Goal: Task Accomplishment & Management: Use online tool/utility

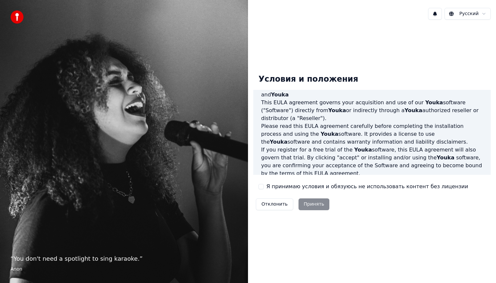
scroll to position [23, 0]
click at [261, 186] on button "Я принимаю условия и обязуюсь не использовать контент без лицензии" at bounding box center [261, 186] width 5 height 5
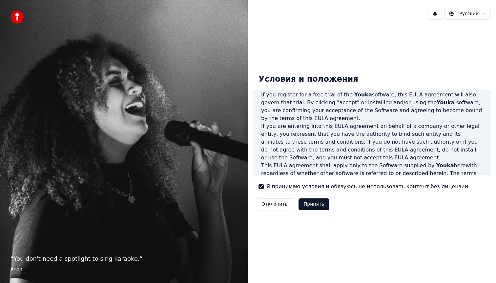
scroll to position [172, 0]
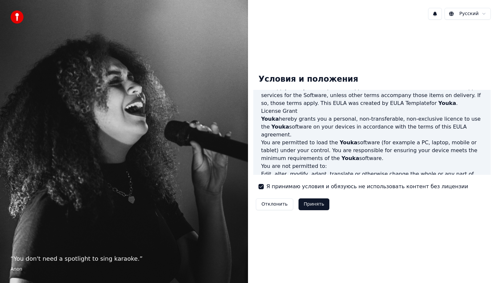
click at [314, 209] on button "Принять" at bounding box center [314, 205] width 31 height 12
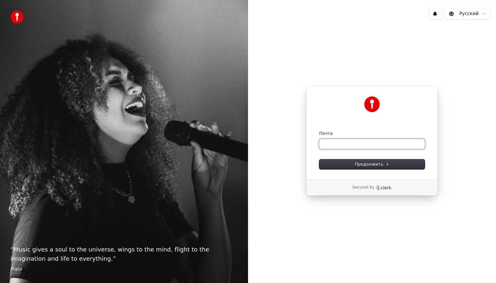
click at [336, 143] on input "Почта" at bounding box center [372, 144] width 106 height 10
type input "***"
click at [378, 169] on button "Продолжить" at bounding box center [372, 165] width 106 height 10
type input "**********"
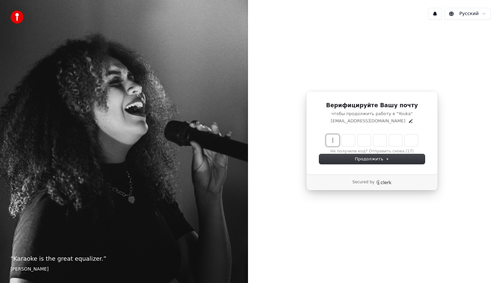
paste input "******"
type input "******"
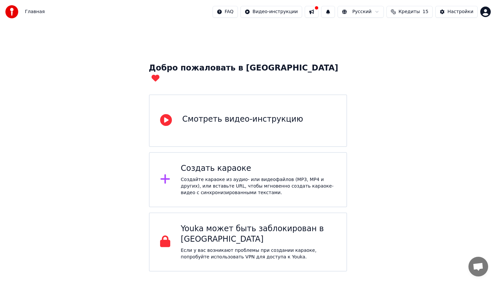
click at [292, 152] on div "Создать караоке Создайте караоке из аудио- или видеофайлов (MP3, MP4 и других),…" at bounding box center [248, 179] width 199 height 55
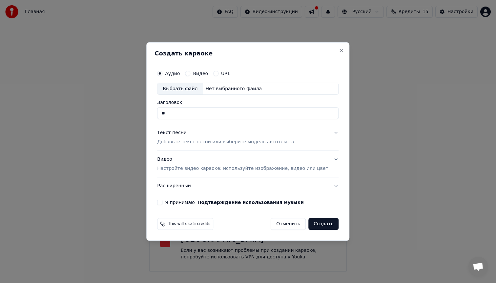
type input "*"
click at [198, 92] on div "Выбрать файл" at bounding box center [180, 89] width 45 height 12
click at [188, 144] on p "Добавьте текст песни или выберите модель автотекста" at bounding box center [225, 142] width 137 height 7
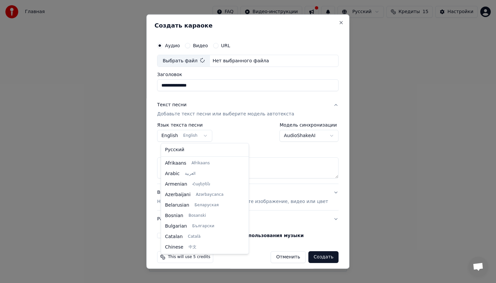
click at [199, 135] on body "**********" at bounding box center [248, 136] width 496 height 272
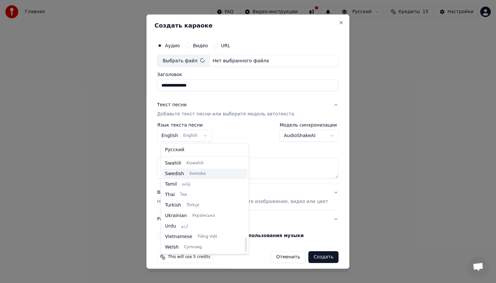
type input "**********"
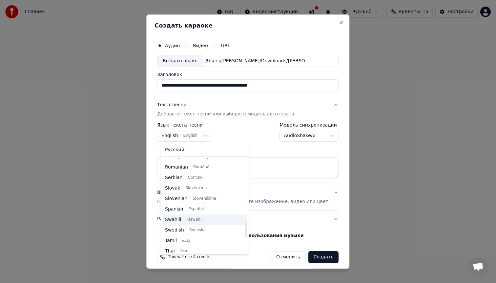
scroll to position [461, 0]
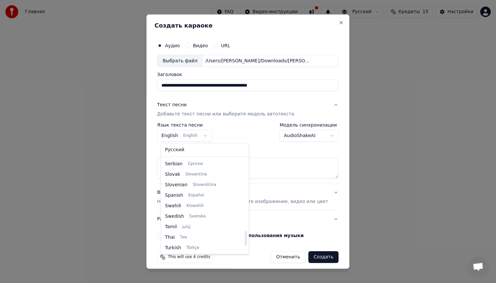
click at [280, 163] on body "**********" at bounding box center [248, 136] width 496 height 272
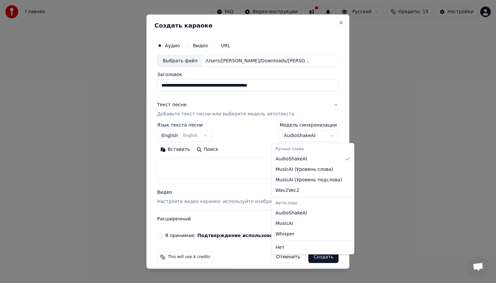
click at [299, 138] on body "**********" at bounding box center [248, 136] width 496 height 272
click at [233, 142] on body "**********" at bounding box center [248, 136] width 496 height 272
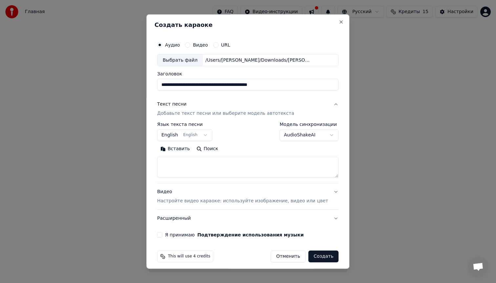
scroll to position [1, 0]
click at [291, 134] on body "**********" at bounding box center [248, 136] width 496 height 272
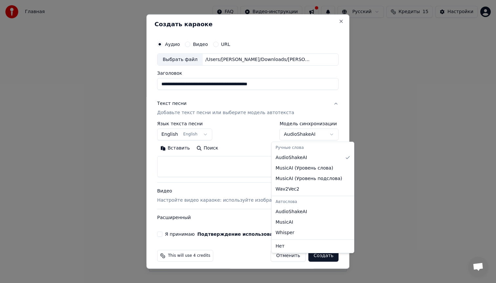
select select "**********"
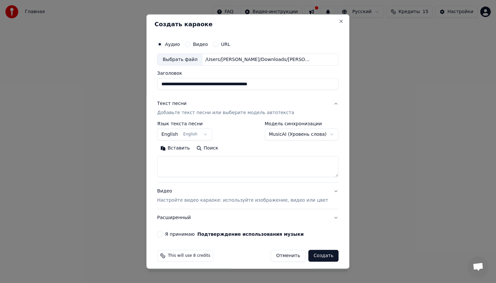
click at [196, 133] on body "**********" at bounding box center [248, 136] width 496 height 272
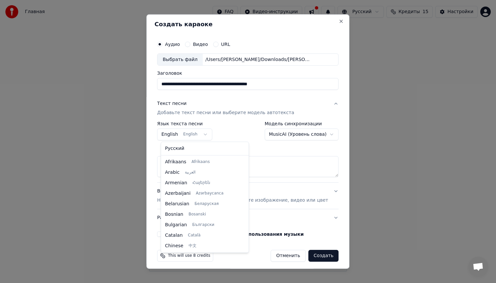
scroll to position [53, 0]
select select "**"
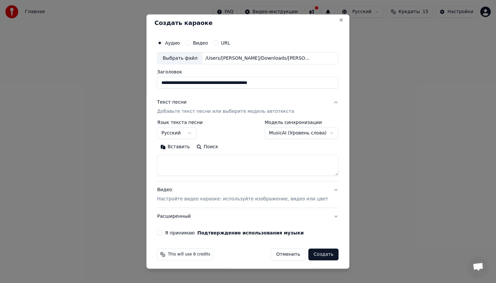
scroll to position [5, 0]
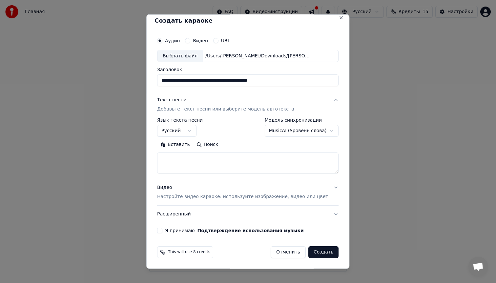
click at [175, 232] on label "Я принимаю Подтверждение использования музыки" at bounding box center [234, 231] width 139 height 5
click at [163, 232] on button "Я принимаю Подтверждение использования музыки" at bounding box center [159, 230] width 5 height 5
click at [185, 170] on textarea at bounding box center [248, 163] width 182 height 21
click at [192, 158] on textarea at bounding box center [248, 163] width 182 height 21
paste textarea "**********"
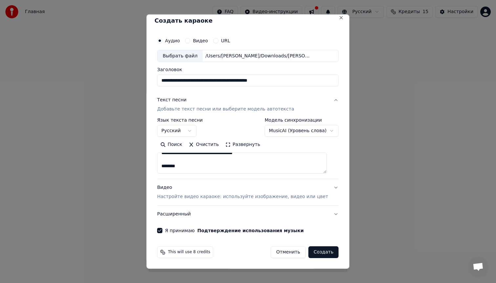
scroll to position [63, 0]
drag, startPoint x: 186, startPoint y: 162, endPoint x: 164, endPoint y: 161, distance: 21.4
click at [164, 161] on textarea at bounding box center [242, 163] width 170 height 21
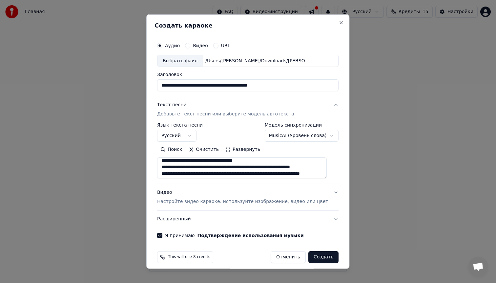
scroll to position [2, 0]
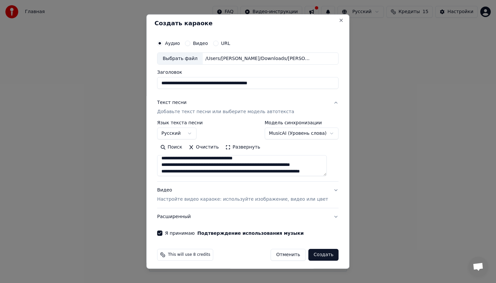
click at [252, 147] on button "Развернуть" at bounding box center [242, 147] width 41 height 11
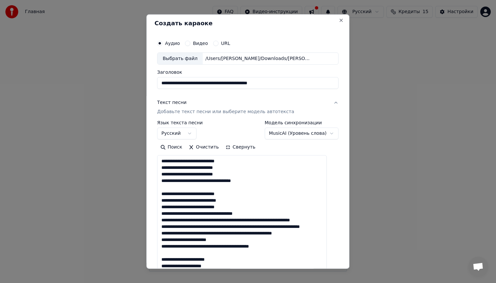
scroll to position [0, 0]
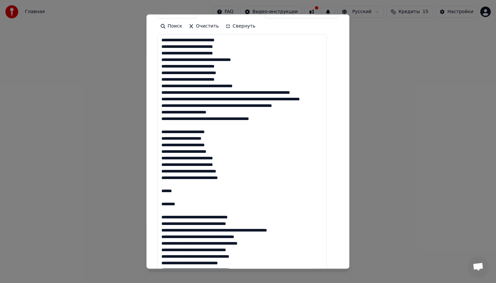
scroll to position [125, 0]
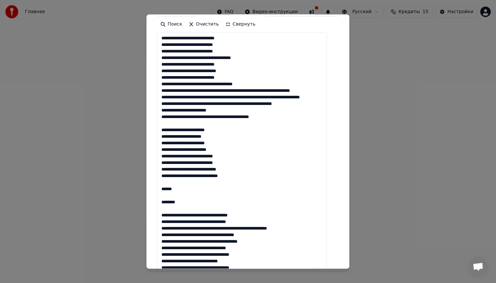
drag, startPoint x: 189, startPoint y: 220, endPoint x: 155, endPoint y: 207, distance: 36.4
click at [155, 207] on div "**********" at bounding box center [247, 141] width 203 height 255
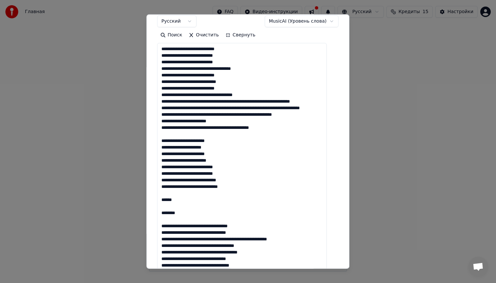
scroll to position [113, 0]
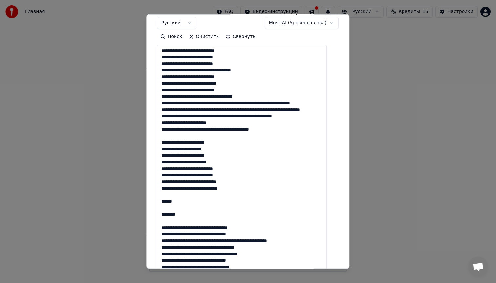
drag, startPoint x: 269, startPoint y: 96, endPoint x: 163, endPoint y: 51, distance: 114.9
click at [163, 51] on textarea at bounding box center [242, 185] width 170 height 281
drag, startPoint x: 203, startPoint y: 224, endPoint x: 152, endPoint y: 217, distance: 51.4
click at [152, 217] on div "**********" at bounding box center [247, 141] width 203 height 255
paste textarea "**********"
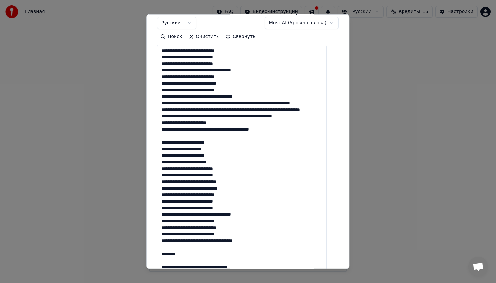
click at [259, 208] on textarea at bounding box center [242, 185] width 170 height 281
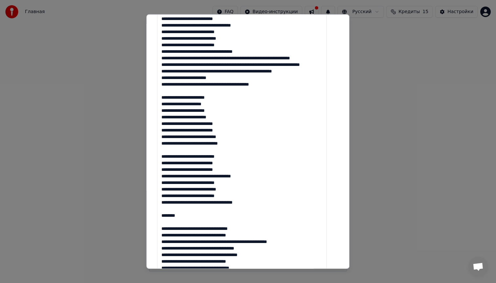
scroll to position [159, 0]
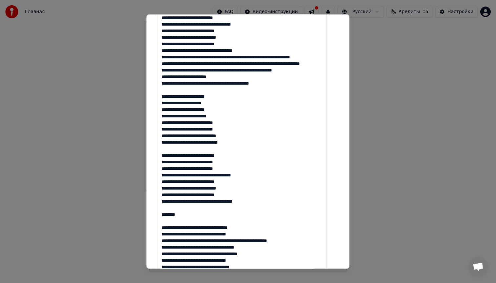
drag, startPoint x: 176, startPoint y: 233, endPoint x: 137, endPoint y: 227, distance: 38.9
click at [137, 227] on body "**********" at bounding box center [248, 136] width 496 height 272
type textarea "**********"
select select "**********"
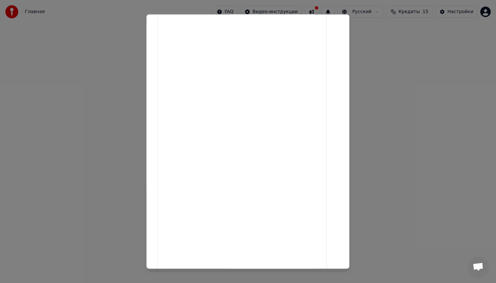
select select
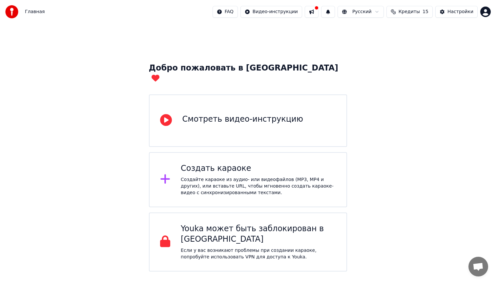
click at [215, 177] on div "Создайте караоке из аудио- или видеофайлов (MP3, MP4 и других), или вставьте UR…" at bounding box center [258, 187] width 155 height 20
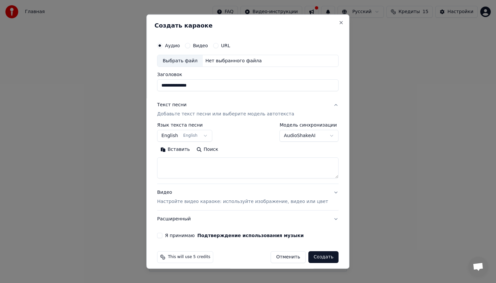
type input "**********"
click at [187, 159] on textarea at bounding box center [248, 168] width 182 height 21
click at [318, 139] on body "**********" at bounding box center [248, 136] width 496 height 272
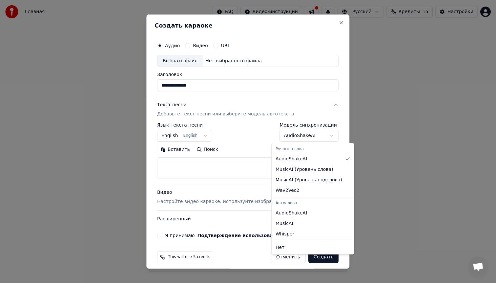
select select "**********"
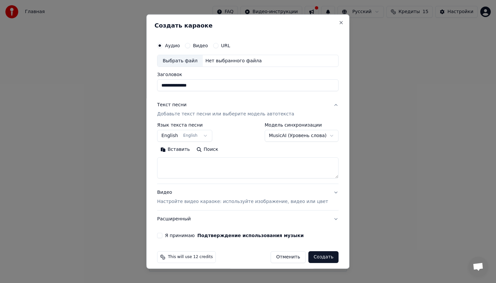
click at [249, 165] on textarea at bounding box center [248, 168] width 182 height 21
paste textarea "**********"
click at [251, 149] on button "Развернуть" at bounding box center [242, 149] width 41 height 11
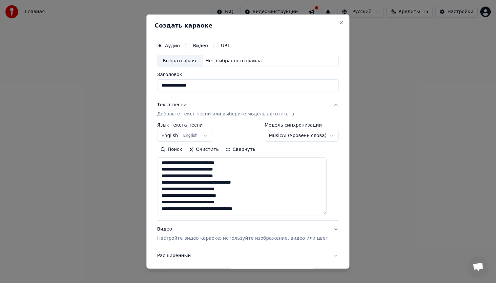
scroll to position [0, 0]
click at [276, 211] on textarea "**********" at bounding box center [242, 187] width 170 height 58
click at [274, 181] on textarea "**********" at bounding box center [242, 187] width 170 height 58
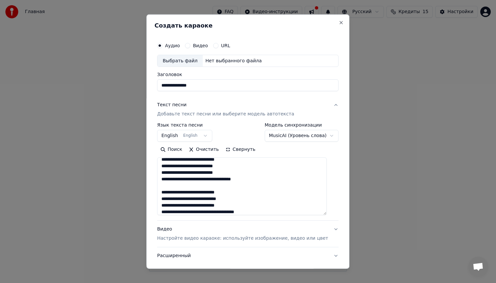
scroll to position [14, 0]
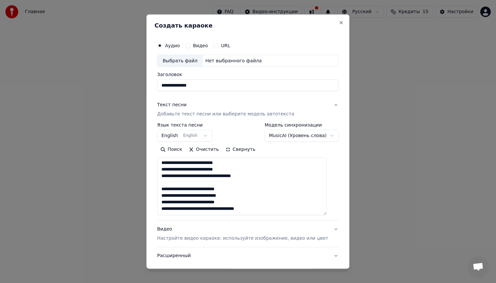
click at [274, 208] on textarea "**********" at bounding box center [242, 187] width 170 height 58
paste textarea "**********"
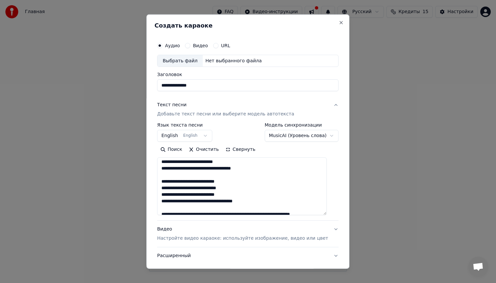
scroll to position [0, 0]
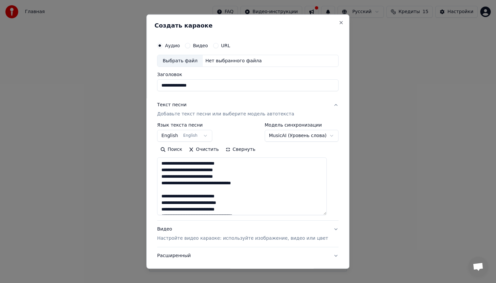
drag, startPoint x: 268, startPoint y: 200, endPoint x: 163, endPoint y: 160, distance: 112.9
click at [163, 160] on textarea "**********" at bounding box center [242, 187] width 170 height 58
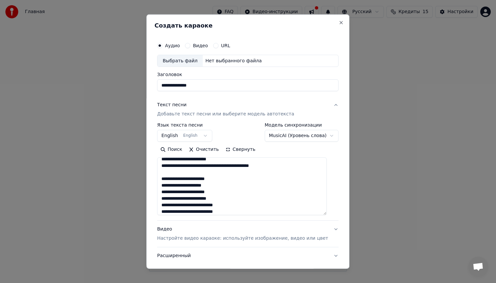
scroll to position [132, 0]
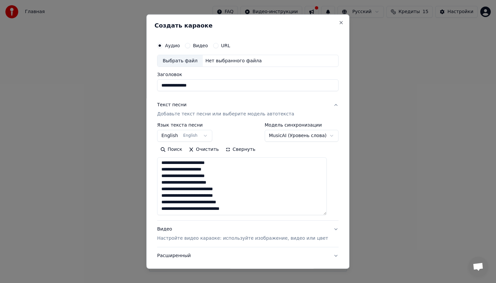
click at [209, 212] on textarea "**********" at bounding box center [242, 187] width 170 height 58
paste textarea "**********"
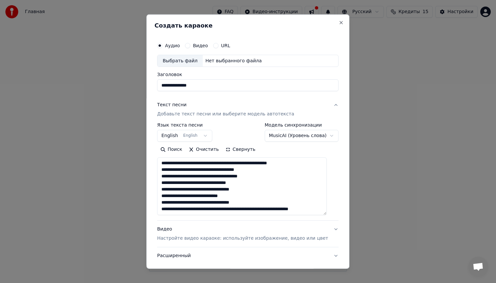
scroll to position [280, 0]
paste textarea "**********"
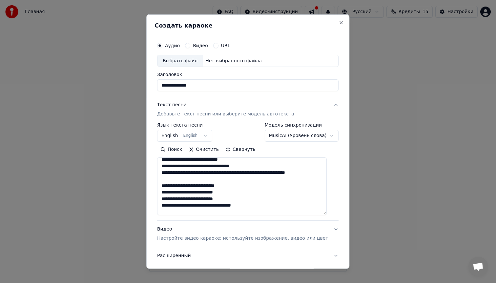
scroll to position [332, 0]
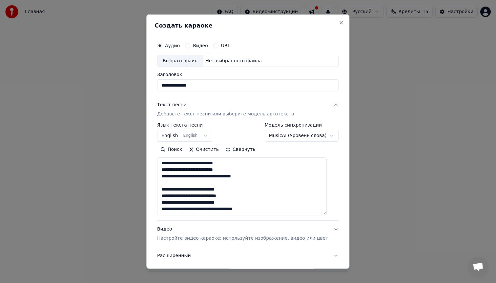
type textarea "**********"
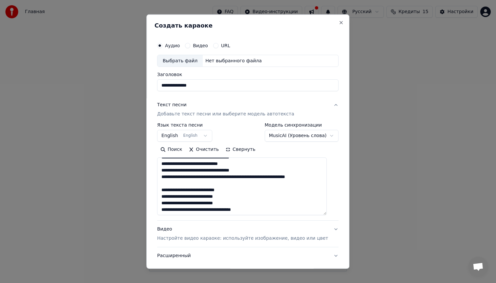
click at [209, 139] on body "**********" at bounding box center [248, 136] width 496 height 272
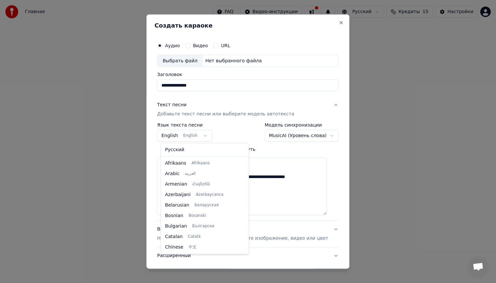
scroll to position [53, 0]
select select "**"
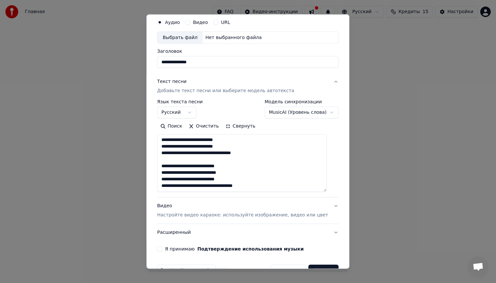
scroll to position [42, 0]
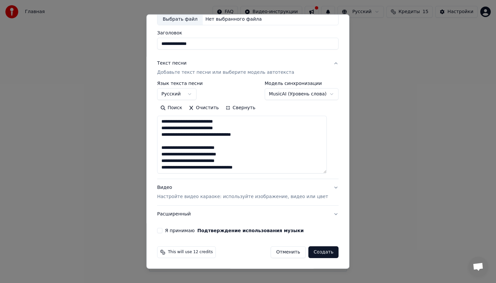
click at [175, 234] on div "**********" at bounding box center [248, 115] width 187 height 242
click at [177, 232] on label "Я принимаю Подтверждение использования музыки" at bounding box center [234, 231] width 139 height 5
click at [163, 232] on button "Я принимаю Подтверждение использования музыки" at bounding box center [159, 230] width 5 height 5
click at [331, 214] on div "**********" at bounding box center [248, 115] width 187 height 242
click at [329, 214] on button "Расширенный" at bounding box center [248, 214] width 182 height 17
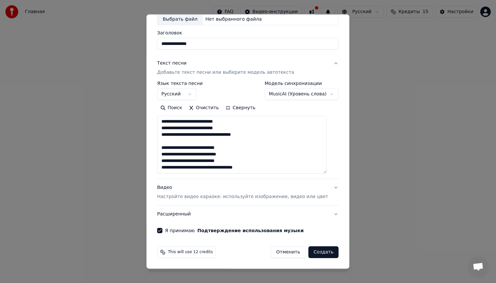
scroll to position [0, 0]
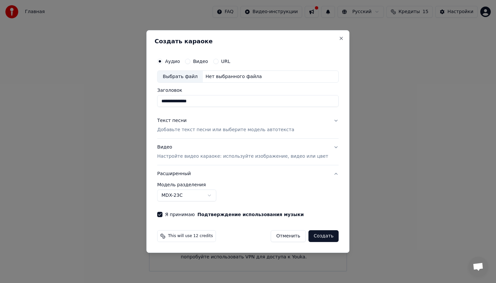
click at [328, 175] on button "Расширенный" at bounding box center [248, 173] width 182 height 17
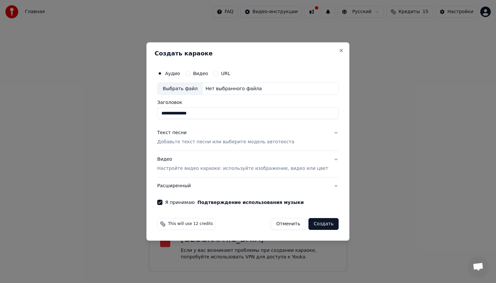
click at [198, 90] on div "Выбрать файл" at bounding box center [180, 89] width 45 height 12
type input "**********"
click at [207, 171] on p "Настройте видео караоке: используйте изображение, видео или цвет" at bounding box center [242, 168] width 171 height 7
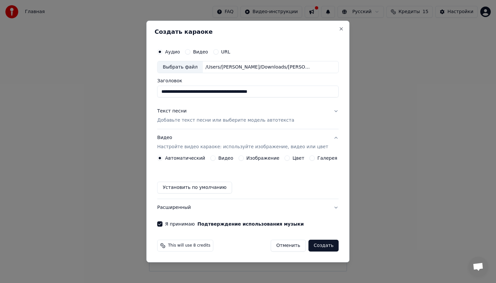
click at [227, 160] on label "Видео" at bounding box center [225, 158] width 15 height 5
click at [216, 160] on button "Видео" at bounding box center [212, 158] width 5 height 5
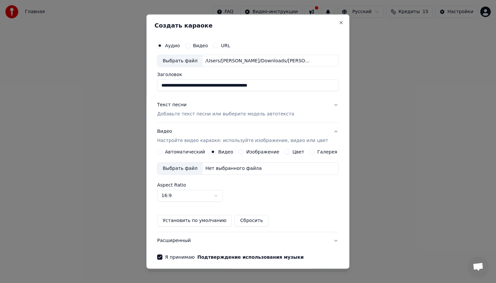
click at [328, 133] on button "Видео Настройте видео караоке: используйте изображение, видео или цвет" at bounding box center [248, 136] width 182 height 26
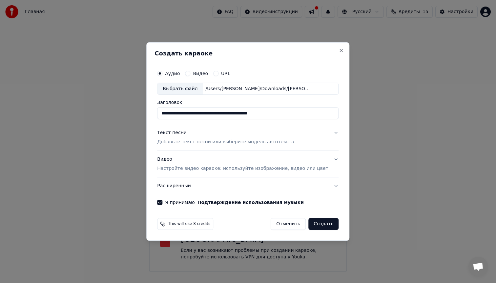
click at [310, 227] on button "Создать" at bounding box center [324, 224] width 30 height 12
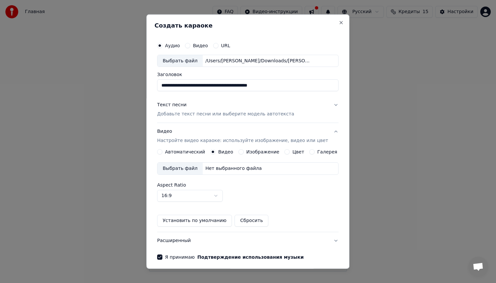
click at [232, 169] on div "Нет выбранного файла" at bounding box center [234, 168] width 62 height 7
click at [254, 154] on label "Изображение" at bounding box center [263, 152] width 33 height 5
click at [244, 154] on button "Изображение" at bounding box center [241, 151] width 5 height 5
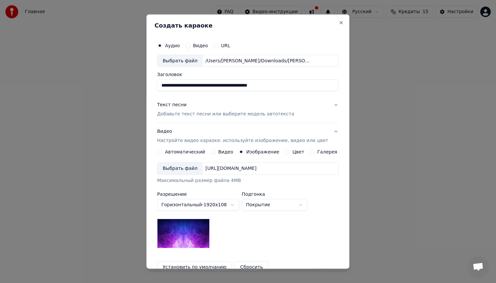
click at [226, 169] on div "[URL][DOMAIN_NAME]" at bounding box center [231, 168] width 56 height 7
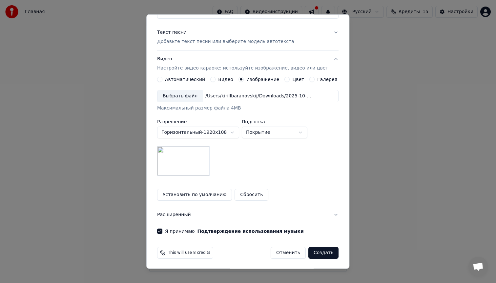
scroll to position [73, 0]
click at [194, 79] on label "Автоматический" at bounding box center [185, 79] width 40 height 5
click at [163, 79] on button "Автоматический" at bounding box center [159, 78] width 5 height 5
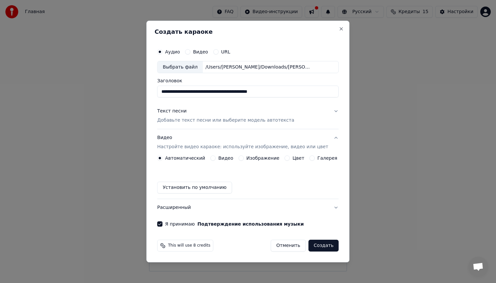
click at [316, 250] on button "Создать" at bounding box center [324, 246] width 30 height 12
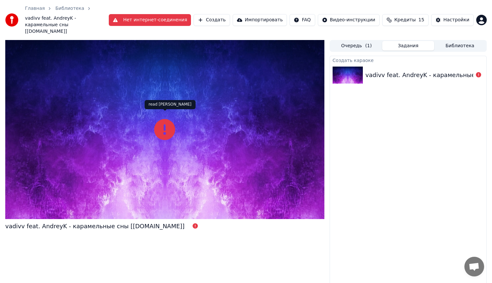
click at [166, 128] on icon at bounding box center [164, 129] width 21 height 21
click at [379, 42] on button "Очередь ( 1 )" at bounding box center [356, 46] width 52 height 10
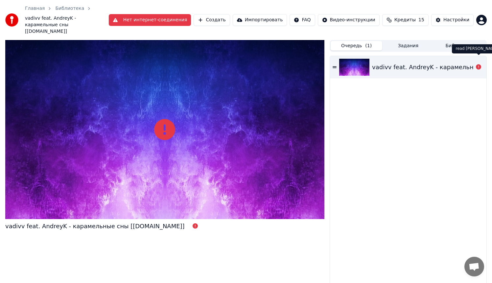
click at [479, 64] on icon at bounding box center [477, 66] width 5 height 5
click at [433, 63] on div "vadivv feat. AndreyK - карамельные сны [[DOMAIN_NAME]]" at bounding box center [461, 67] width 179 height 9
click at [333, 64] on div "vadivv feat. AndreyK - карамельные сны [[DOMAIN_NAME]]" at bounding box center [408, 67] width 156 height 22
click at [349, 62] on img at bounding box center [354, 67] width 30 height 17
click at [186, 11] on div "Главная Библиотека vadivv feat. AndreyK - карамельные сны [[DOMAIN_NAME]] Нет и…" at bounding box center [246, 20] width 492 height 40
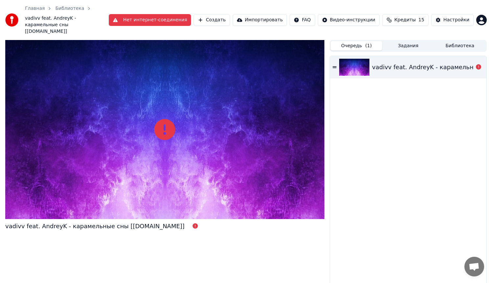
click at [186, 14] on button "Нет интернет-соединения" at bounding box center [150, 20] width 82 height 12
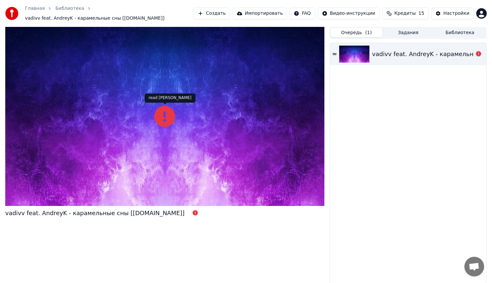
click at [166, 121] on icon at bounding box center [164, 116] width 21 height 21
click at [226, 14] on button "Создать" at bounding box center [211, 14] width 36 height 12
click at [396, 54] on div "vadivv feat. AndreyK - карамельные сны [[DOMAIN_NAME]]" at bounding box center [461, 54] width 179 height 9
click at [337, 53] on div "vadivv feat. AndreyK - карамельные сны [[DOMAIN_NAME]]" at bounding box center [408, 54] width 156 height 22
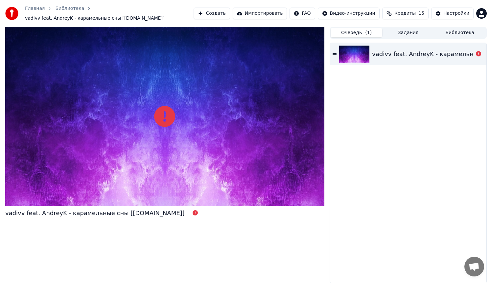
click at [336, 54] on div "vadivv feat. AndreyK - карамельные сны [[DOMAIN_NAME]]" at bounding box center [408, 54] width 156 height 22
drag, startPoint x: 222, startPoint y: 84, endPoint x: 204, endPoint y: 123, distance: 43.2
click at [206, 120] on div at bounding box center [164, 116] width 319 height 179
click at [174, 111] on icon at bounding box center [164, 116] width 21 height 21
click at [230, 18] on button "Создать" at bounding box center [211, 14] width 36 height 12
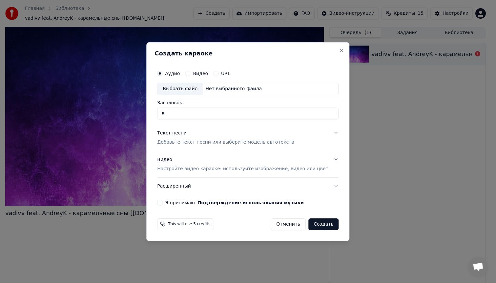
type input "**"
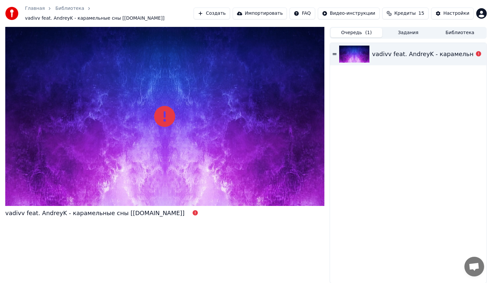
click at [161, 112] on icon at bounding box center [164, 116] width 21 height 21
click at [222, 15] on button "Создать" at bounding box center [211, 14] width 36 height 12
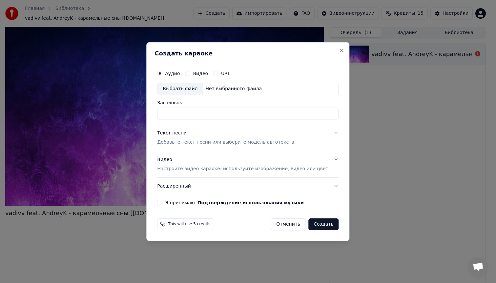
click at [216, 115] on input "Заголовок" at bounding box center [248, 114] width 182 height 12
paste input "**********"
click at [194, 90] on div "Выбрать файл" at bounding box center [180, 89] width 45 height 12
type input "**********"
click at [239, 140] on p "Добавьте текст песни или выберите модель автотекста" at bounding box center [225, 142] width 137 height 7
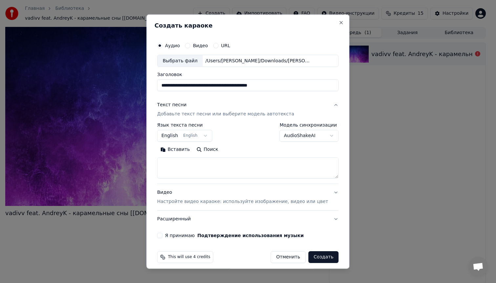
click at [264, 131] on div "**********" at bounding box center [248, 132] width 182 height 19
click at [283, 133] on body "**********" at bounding box center [246, 141] width 492 height 283
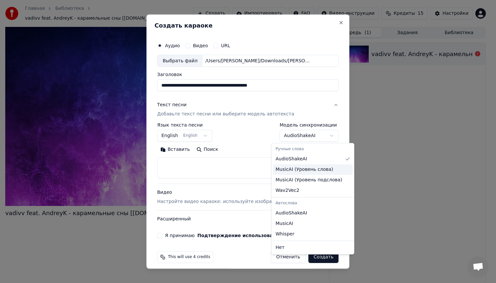
select select "**********"
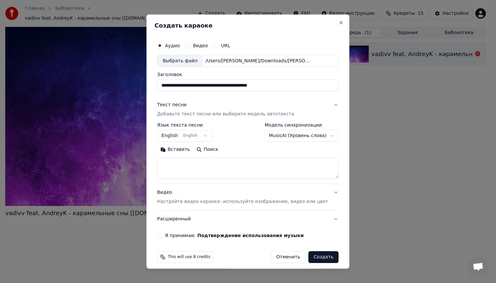
click at [201, 137] on body "**********" at bounding box center [246, 141] width 492 height 283
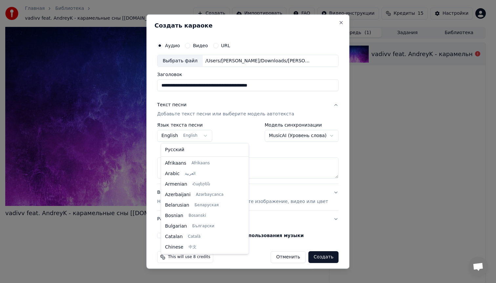
scroll to position [53, 0]
select select "**"
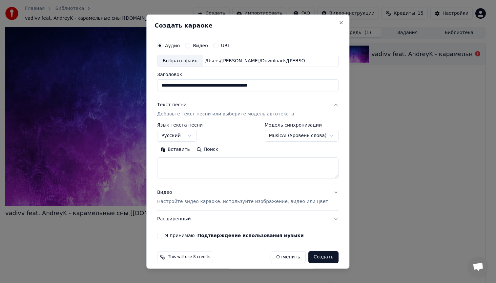
click at [201, 164] on textarea at bounding box center [248, 168] width 182 height 21
paste textarea "**********"
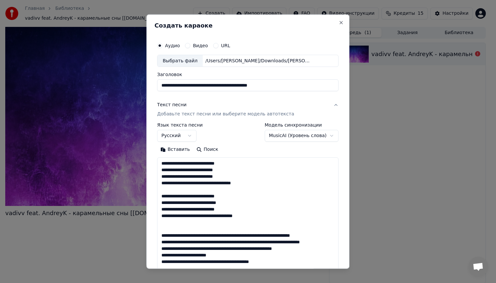
scroll to position [395, 0]
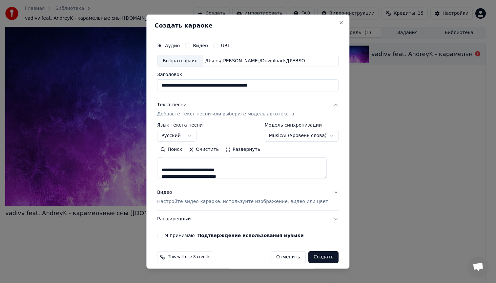
type textarea "**********"
click at [257, 153] on button "Развернуть" at bounding box center [242, 149] width 41 height 11
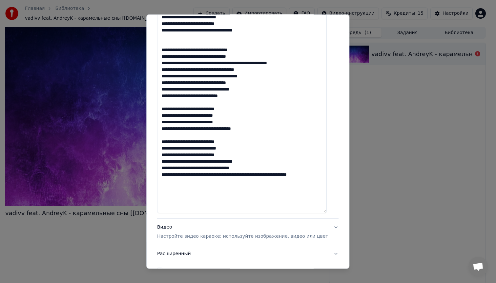
scroll to position [0, 0]
click at [290, 225] on div "Видео Настройте видео караоке: используйте изображение, видео или цвет" at bounding box center [242, 232] width 171 height 16
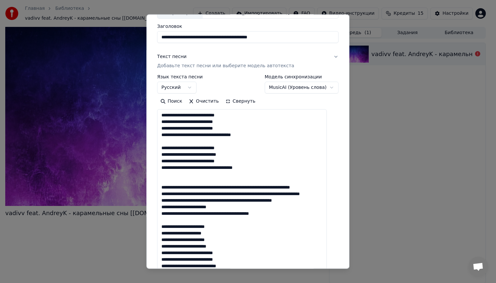
scroll to position [0, 0]
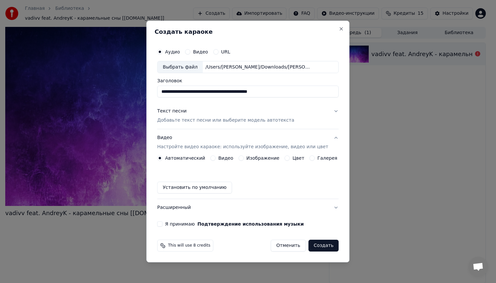
click at [272, 160] on label "Изображение" at bounding box center [263, 158] width 33 height 5
click at [244, 160] on button "Изображение" at bounding box center [241, 158] width 5 height 5
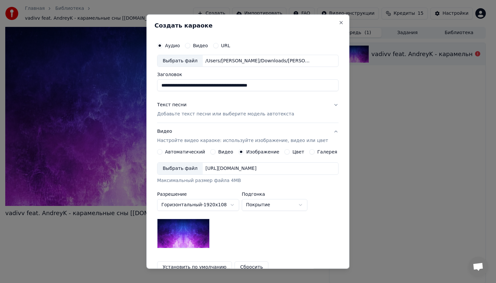
click at [203, 168] on div "[URL][DOMAIN_NAME]" at bounding box center [231, 168] width 56 height 7
click at [201, 229] on img at bounding box center [183, 234] width 53 height 30
click at [164, 223] on img at bounding box center [183, 234] width 53 height 30
click at [262, 172] on div "Выбрать файл [URL][DOMAIN_NAME]" at bounding box center [248, 169] width 182 height 12
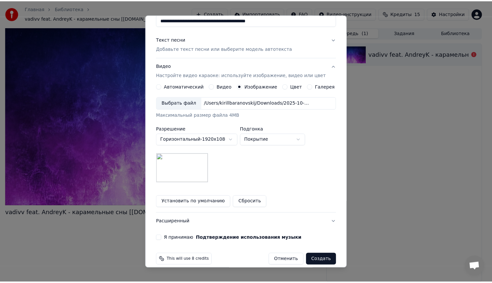
scroll to position [67, 0]
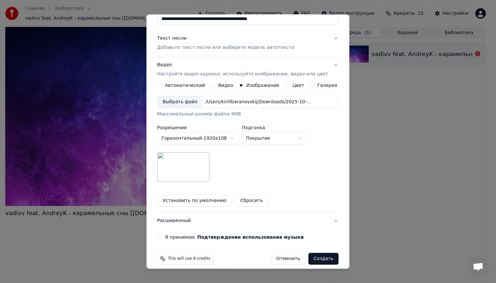
click at [182, 238] on label "Я принимаю Подтверждение использования музыки" at bounding box center [234, 237] width 139 height 5
click at [163, 238] on button "Я принимаю Подтверждение использования музыки" at bounding box center [159, 237] width 5 height 5
click at [320, 258] on button "Создать" at bounding box center [324, 259] width 30 height 12
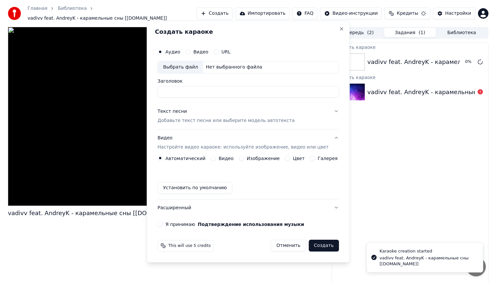
scroll to position [0, 0]
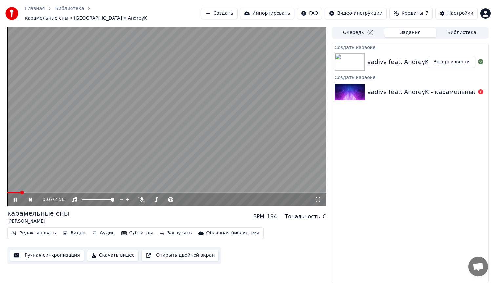
click at [320, 198] on icon at bounding box center [318, 199] width 7 height 5
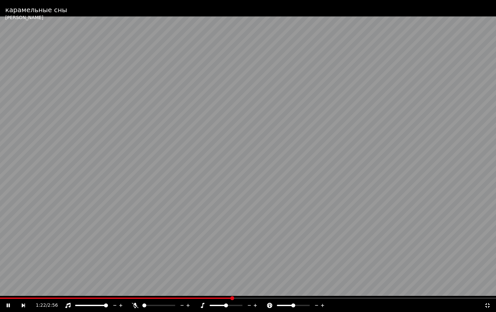
drag, startPoint x: 144, startPoint y: 307, endPoint x: 152, endPoint y: 306, distance: 8.0
click at [152, 283] on div at bounding box center [165, 305] width 53 height 7
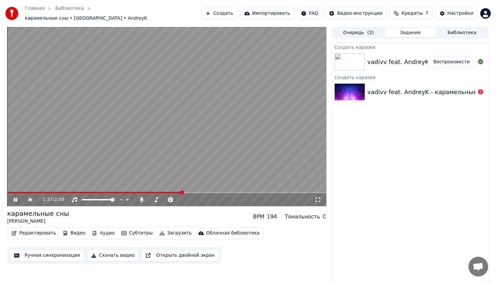
click at [414, 15] on button "Кредиты 7" at bounding box center [411, 14] width 43 height 12
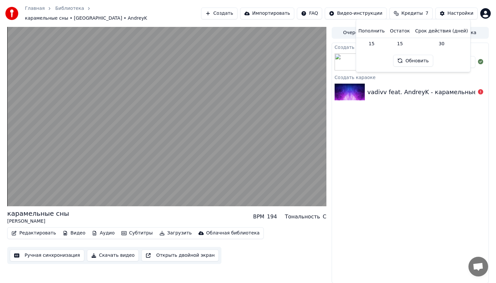
click at [361, 151] on div "Создать караоке vadivv feat. AndreyK - карамельные сны [[DOMAIN_NAME]] Воспроиз…" at bounding box center [410, 163] width 157 height 241
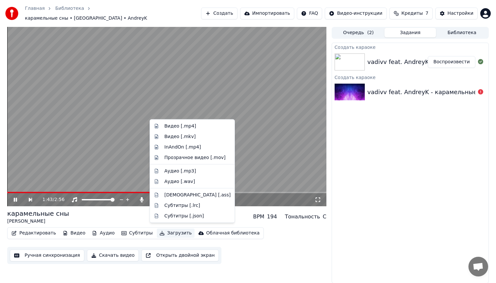
click at [170, 231] on button "Загрузить" at bounding box center [176, 233] width 38 height 9
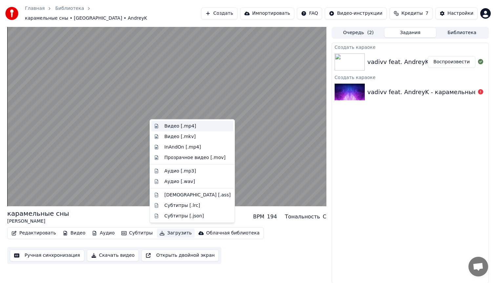
click at [202, 127] on div "Видео [.mp4]" at bounding box center [197, 126] width 66 height 7
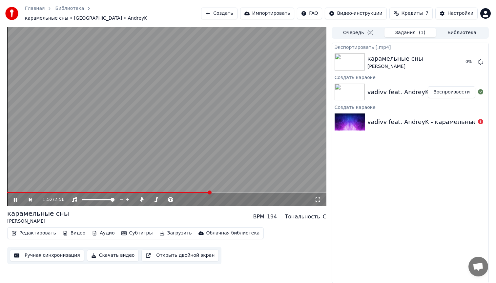
click at [367, 30] on span "( 2 )" at bounding box center [370, 33] width 7 height 7
click at [409, 30] on button "Задания ( 1 )" at bounding box center [411, 33] width 52 height 10
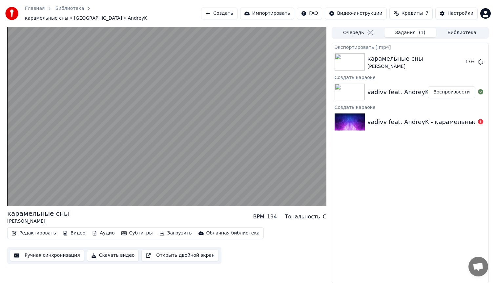
click at [410, 14] on span "Кредиты" at bounding box center [412, 13] width 21 height 7
click at [408, 60] on button "Обновить" at bounding box center [414, 61] width 40 height 12
click at [418, 58] on button "Обновить" at bounding box center [414, 61] width 40 height 12
click at [384, 142] on div "Экспортировать [.mp4] карамельные сны vadivv • AndreyK 27 % Создать караоке vad…" at bounding box center [410, 163] width 157 height 241
click at [237, 16] on button "Создать" at bounding box center [219, 14] width 36 height 12
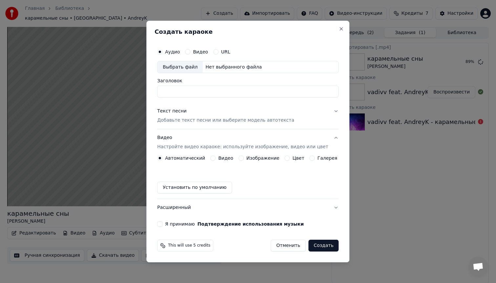
click at [197, 119] on p "Добавьте текст песни или выберите модель автотекста" at bounding box center [225, 121] width 137 height 7
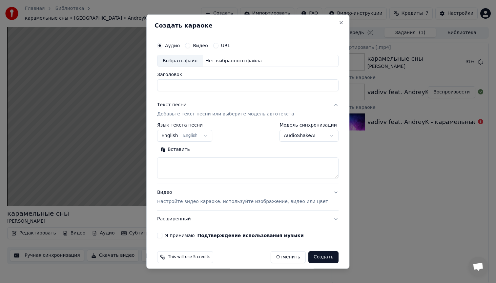
click at [287, 134] on body "Главная Библиотека карамельные сны • [GEOGRAPHIC_DATA] • AndreyK Создать Импорт…" at bounding box center [248, 141] width 496 height 283
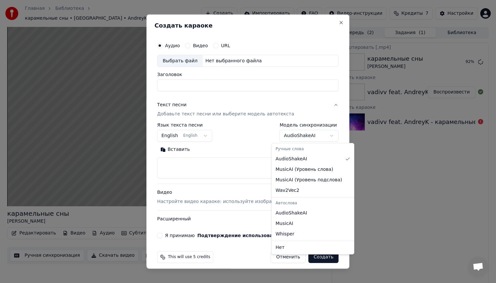
select select "**********"
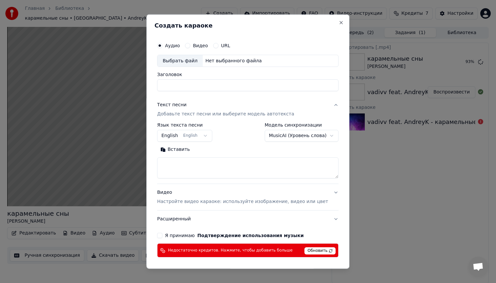
click at [257, 163] on textarea at bounding box center [248, 168] width 182 height 21
paste textarea "**********"
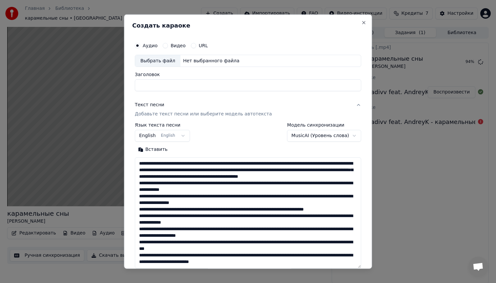
scroll to position [159, 0]
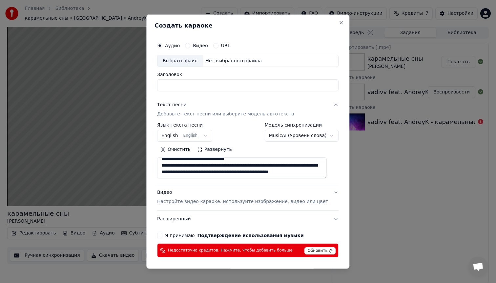
type textarea "**********"
click at [307, 250] on span "Обновить" at bounding box center [320, 251] width 31 height 7
click at [335, 180] on div "**********" at bounding box center [247, 141] width 203 height 255
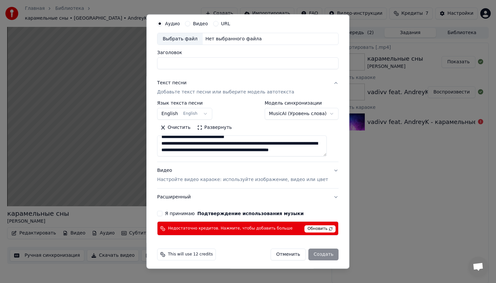
scroll to position [24, 0]
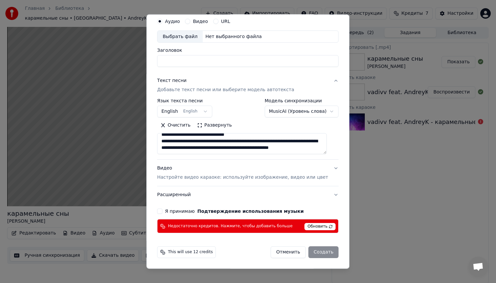
click at [198, 111] on body "Главная Библиотека карамельные сны • [GEOGRAPHIC_DATA] • AndreyK Создать Импорт…" at bounding box center [248, 141] width 496 height 283
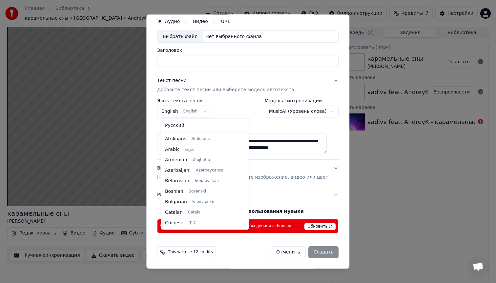
scroll to position [53, 0]
click at [206, 114] on body "Главная Библиотека карамельные сны • [GEOGRAPHIC_DATA] • AndreyK Создать Импорт…" at bounding box center [248, 141] width 496 height 283
select select "**"
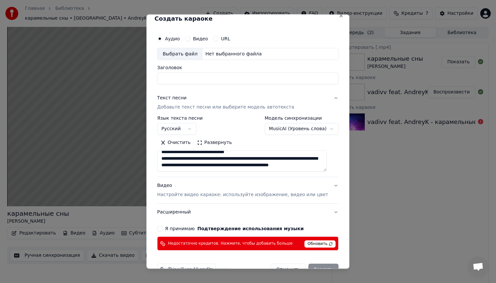
scroll to position [0, 0]
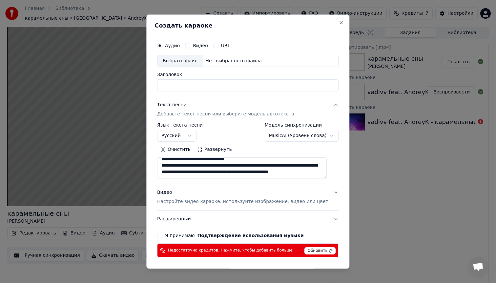
select select "**********"
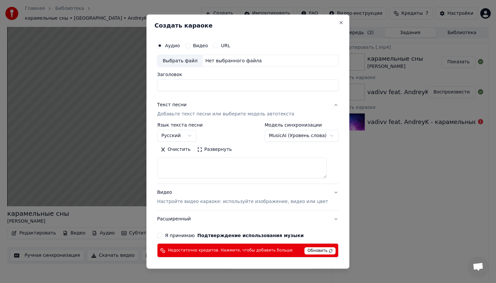
select select
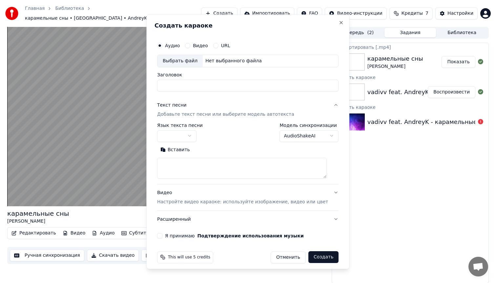
click at [104, 144] on video at bounding box center [166, 117] width 319 height 180
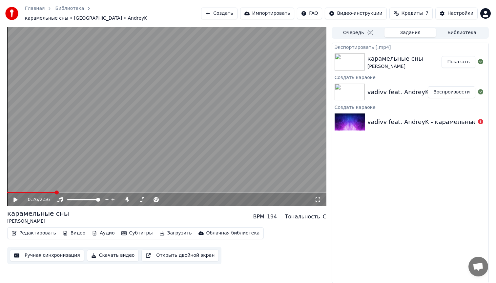
click at [456, 57] on button "Показать" at bounding box center [459, 62] width 34 height 12
click at [228, 10] on button "Создать" at bounding box center [219, 14] width 36 height 12
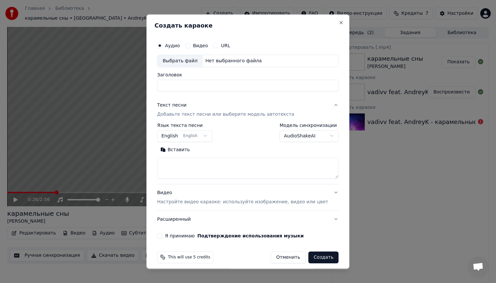
click at [186, 68] on div "Аудио Видео URL Выбрать файл Нет выбранного файла Заголовок" at bounding box center [248, 65] width 182 height 53
click at [186, 65] on div "Выбрать файл" at bounding box center [180, 61] width 45 height 12
type input "**********"
click at [206, 84] on input "**********" at bounding box center [248, 85] width 182 height 12
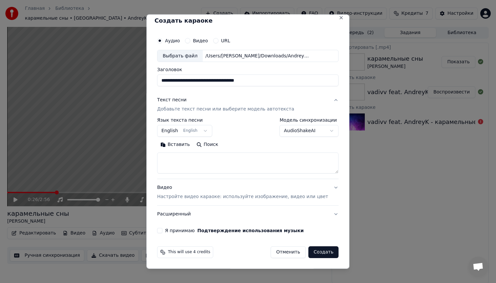
click at [290, 131] on body "Главная Библиотека карамельные сны • [GEOGRAPHIC_DATA] • AndreyK Создать Импорт…" at bounding box center [248, 141] width 496 height 283
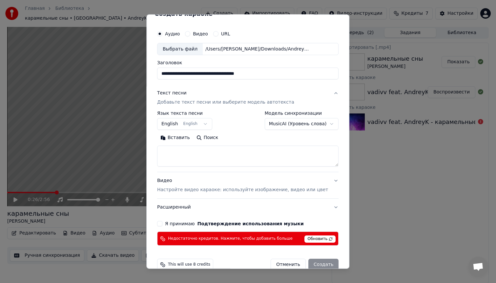
scroll to position [24, 0]
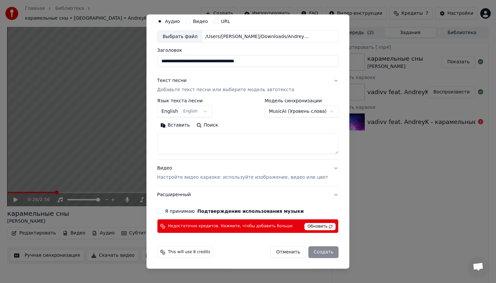
click at [280, 116] on body "Главная Библиотека карамельные сны • [GEOGRAPHIC_DATA] • AndreyK Создать Импорт…" at bounding box center [248, 141] width 496 height 283
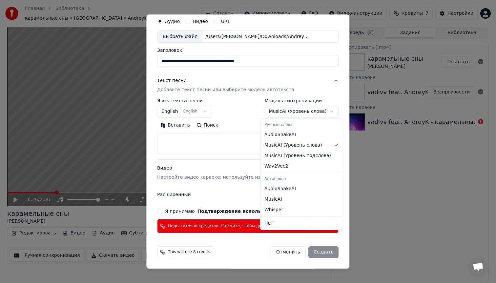
select select "**********"
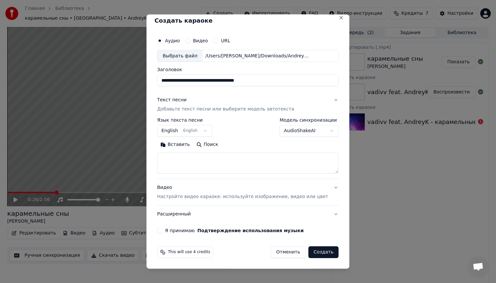
scroll to position [5, 0]
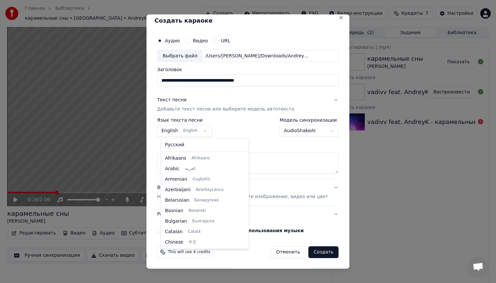
click at [197, 132] on body "Главная Библиотека карамельные сны • [GEOGRAPHIC_DATA] • AndreyK Создать Импорт…" at bounding box center [248, 141] width 496 height 283
select select "**"
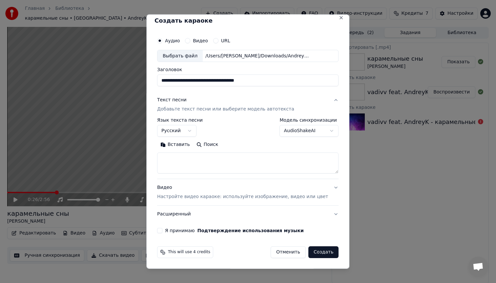
click at [198, 155] on textarea at bounding box center [248, 163] width 182 height 21
paste textarea "**********"
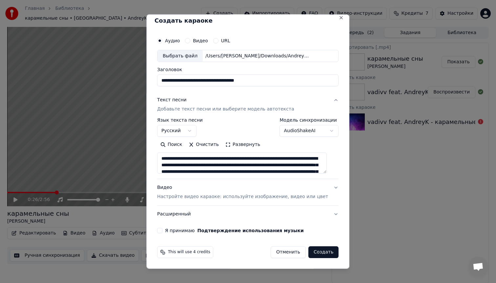
scroll to position [159, 0]
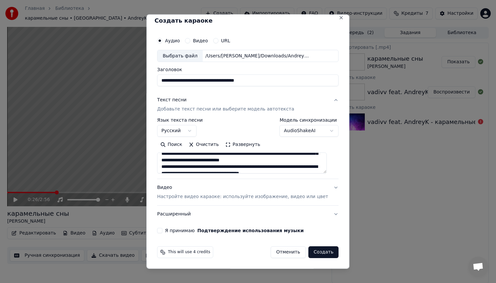
click at [251, 145] on button "Развернуть" at bounding box center [242, 145] width 41 height 11
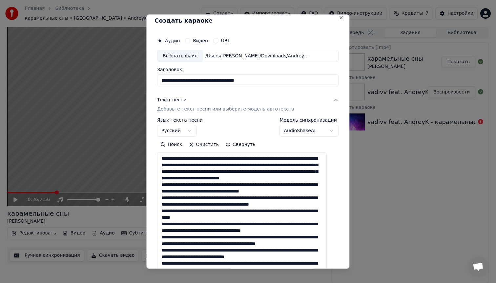
scroll to position [0, 0]
click at [266, 161] on textarea at bounding box center [242, 244] width 170 height 183
click at [274, 164] on textarea at bounding box center [242, 244] width 170 height 183
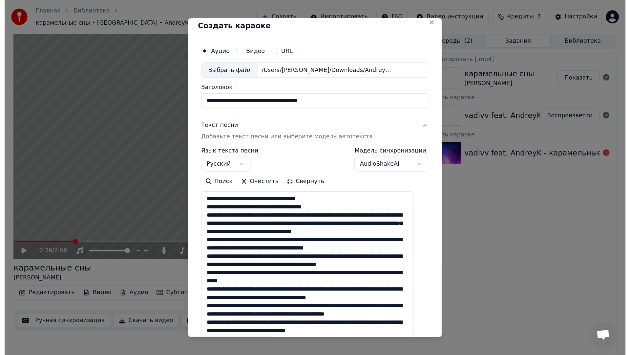
scroll to position [5, 0]
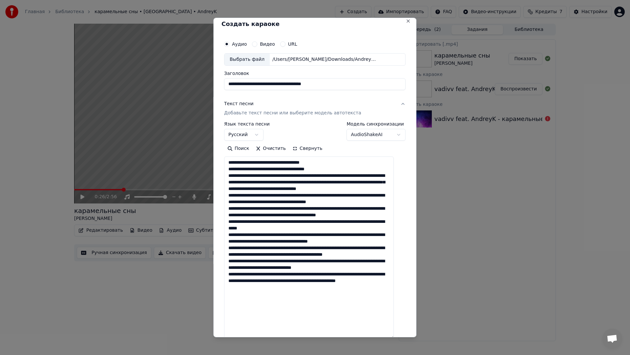
click at [328, 177] on textarea at bounding box center [309, 247] width 170 height 183
click at [326, 178] on textarea at bounding box center [309, 247] width 170 height 183
click at [295, 184] on textarea at bounding box center [309, 247] width 170 height 183
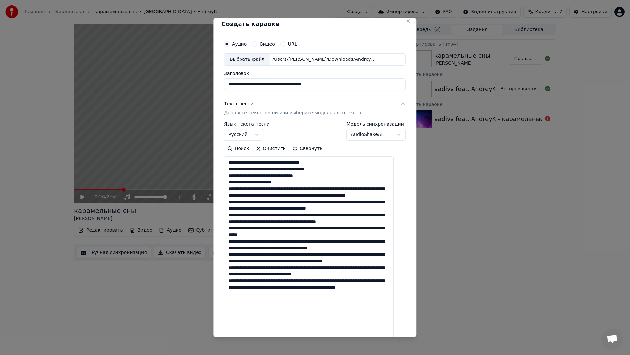
click at [322, 190] on textarea at bounding box center [309, 247] width 170 height 183
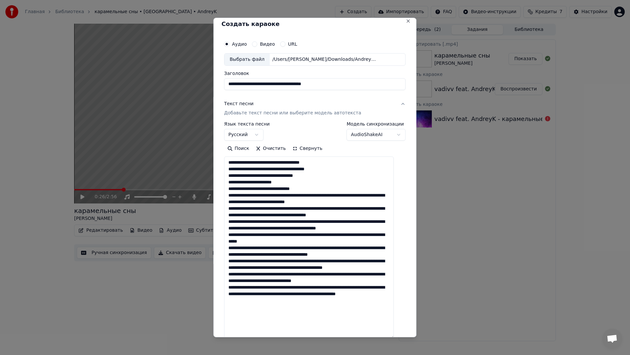
click at [352, 196] on textarea at bounding box center [309, 247] width 170 height 183
drag, startPoint x: 335, startPoint y: 203, endPoint x: 337, endPoint y: 215, distance: 11.9
click at [335, 203] on textarea at bounding box center [309, 247] width 170 height 183
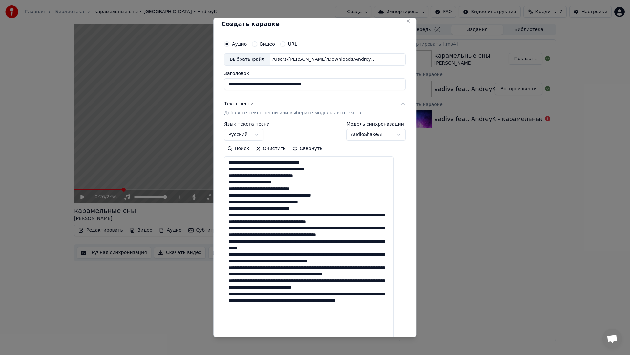
click at [311, 215] on textarea at bounding box center [309, 247] width 170 height 183
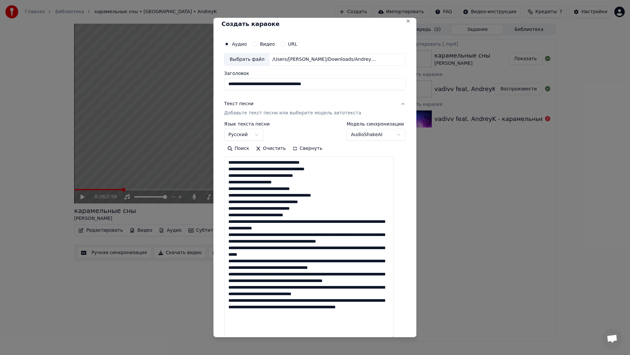
click at [324, 222] on textarea at bounding box center [309, 247] width 170 height 183
click at [321, 228] on textarea at bounding box center [309, 247] width 170 height 183
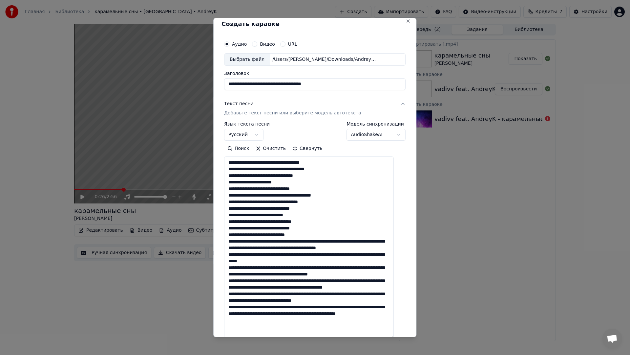
click at [326, 241] on textarea at bounding box center [309, 247] width 170 height 183
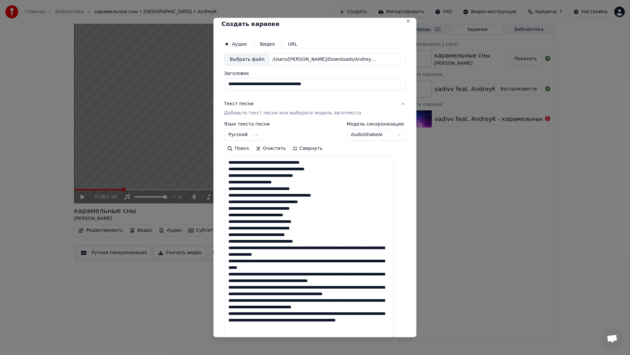
click at [326, 249] on textarea at bounding box center [309, 247] width 170 height 183
click at [317, 255] on textarea at bounding box center [309, 247] width 170 height 183
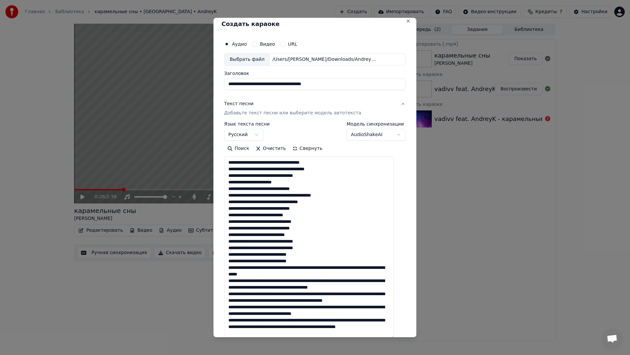
click at [311, 267] on textarea at bounding box center [309, 247] width 170 height 183
click at [280, 274] on textarea at bounding box center [309, 247] width 170 height 183
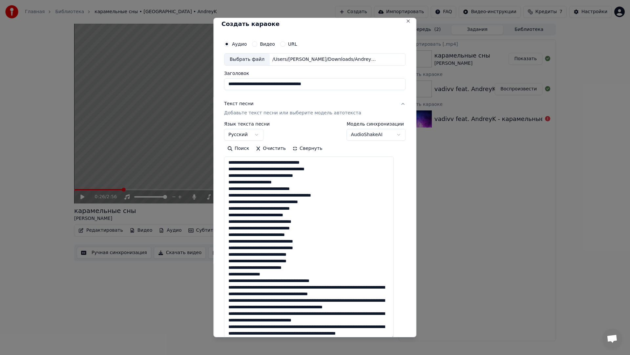
click at [294, 281] on textarea at bounding box center [309, 247] width 170 height 183
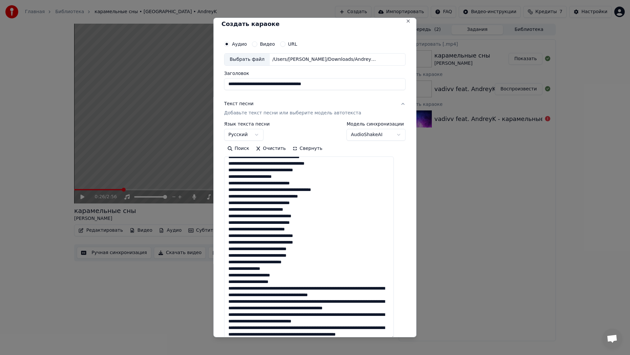
scroll to position [6, 0]
click at [322, 283] on textarea at bounding box center [309, 247] width 170 height 183
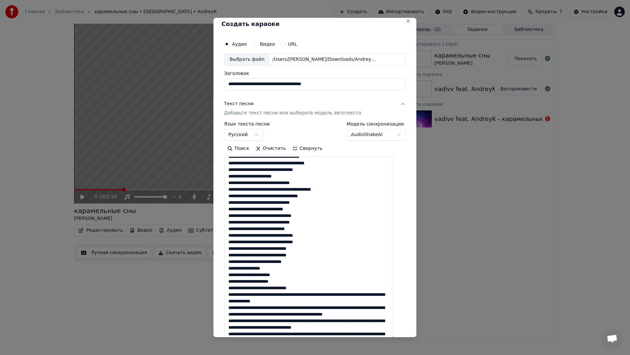
click at [319, 283] on textarea at bounding box center [309, 247] width 170 height 183
click at [323, 283] on textarea at bounding box center [309, 247] width 170 height 183
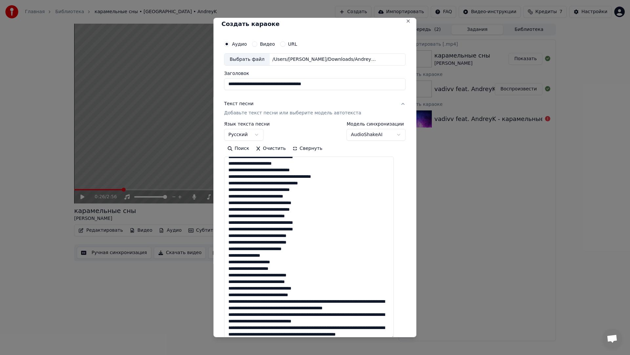
scroll to position [19, 0]
click at [321, 283] on textarea at bounding box center [309, 247] width 170 height 183
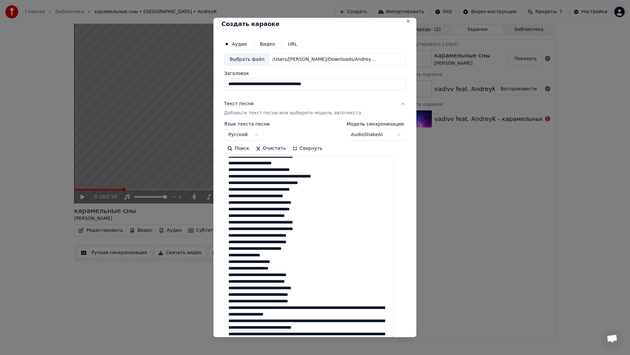
click at [318, 283] on textarea at bounding box center [309, 247] width 170 height 183
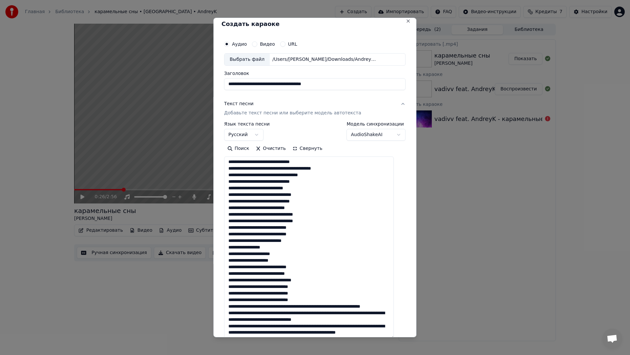
scroll to position [35, 0]
click at [319, 283] on textarea at bounding box center [309, 247] width 170 height 183
click at [312, 283] on textarea at bounding box center [309, 247] width 170 height 183
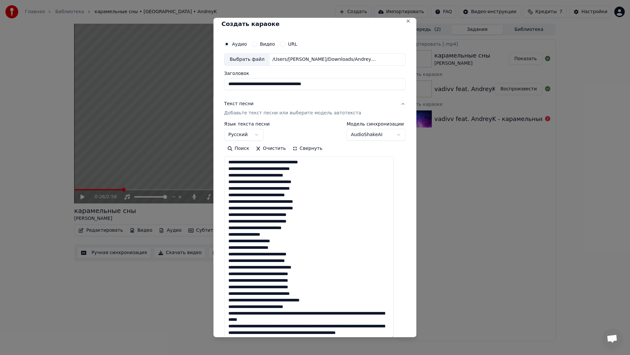
click at [301, 283] on textarea at bounding box center [309, 247] width 170 height 183
click at [319, 283] on textarea at bounding box center [309, 247] width 170 height 183
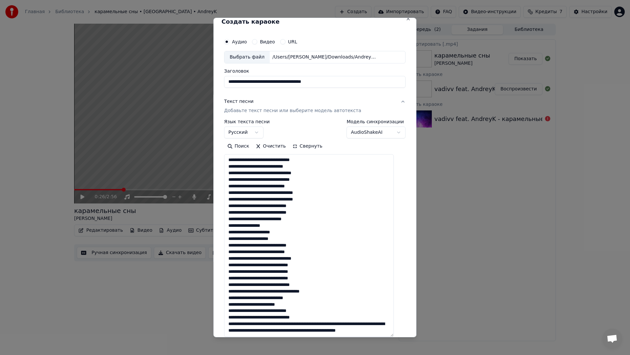
scroll to position [8, 0]
click at [334, 283] on textarea at bounding box center [309, 245] width 170 height 183
click at [336, 283] on textarea at bounding box center [309, 245] width 170 height 183
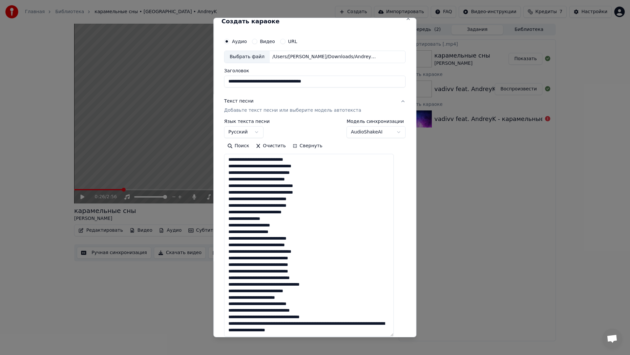
click at [313, 283] on textarea at bounding box center [309, 245] width 170 height 183
click at [349, 283] on textarea at bounding box center [309, 245] width 170 height 183
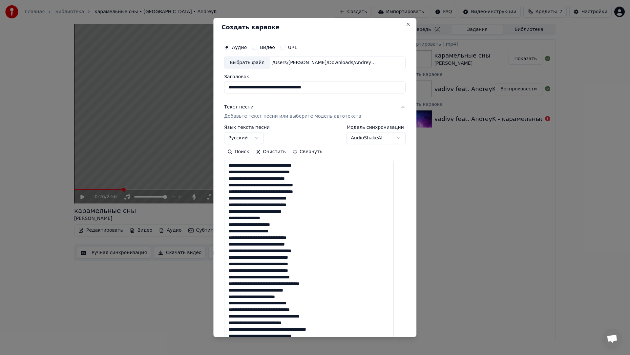
scroll to position [0, 0]
click at [336, 203] on textarea at bounding box center [309, 252] width 170 height 183
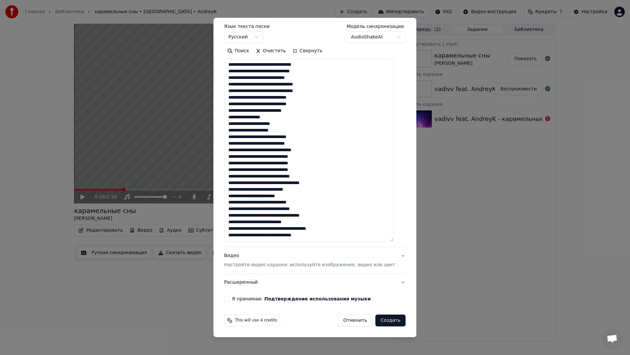
type textarea "**********"
click at [228, 283] on button "Я принимаю Подтверждение использования музыки" at bounding box center [226, 298] width 5 height 5
click at [314, 268] on button "Видео Настройте видео караоке: используйте изображение, видео или цвет" at bounding box center [315, 260] width 182 height 26
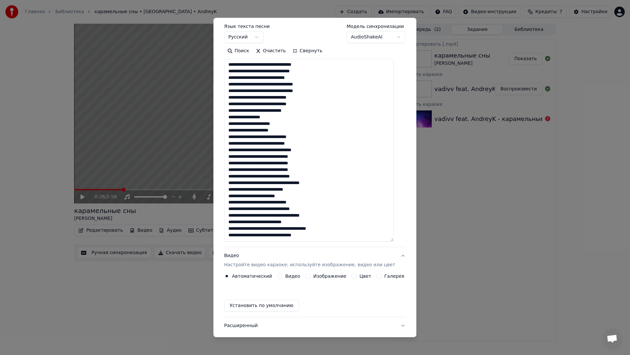
scroll to position [0, 0]
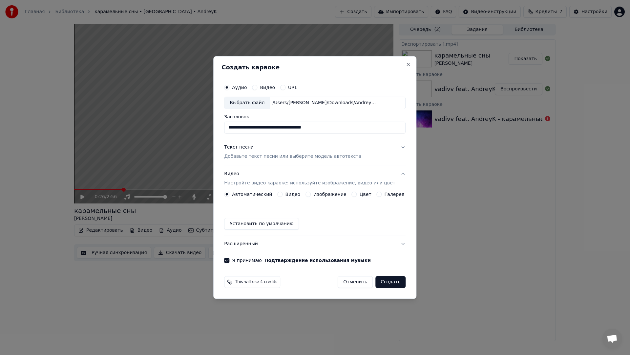
click at [348, 195] on div "Автоматический Видео Изображение Цвет Галерея" at bounding box center [314, 193] width 180 height 5
click at [337, 194] on label "Изображение" at bounding box center [330, 194] width 33 height 5
click at [311, 194] on button "Изображение" at bounding box center [308, 193] width 5 height 5
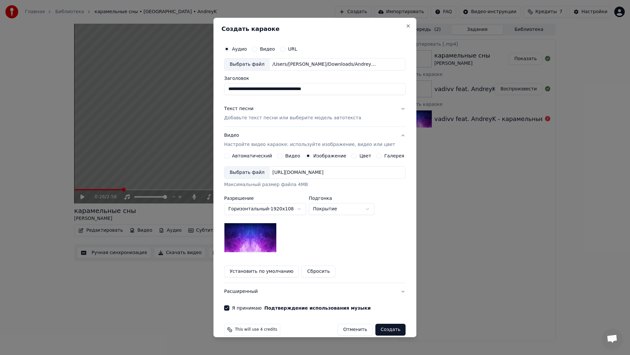
click at [327, 212] on body "Главная Библиотека карамельные сны • [GEOGRAPHIC_DATA] • AndreyK Создать Импорт…" at bounding box center [315, 177] width 630 height 355
click at [264, 237] on img at bounding box center [250, 238] width 53 height 30
click at [262, 176] on div "Выбрать файл" at bounding box center [247, 172] width 45 height 12
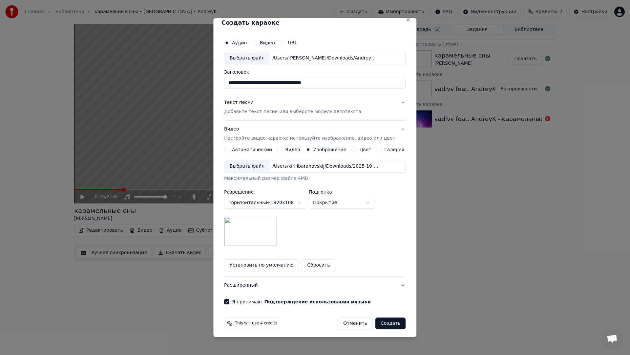
scroll to position [9, 0]
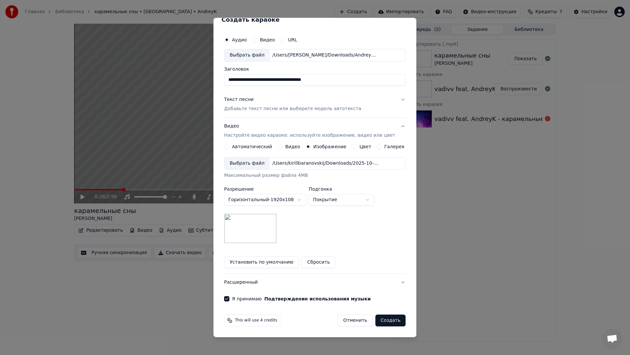
click at [380, 283] on button "Создать" at bounding box center [391, 320] width 30 height 12
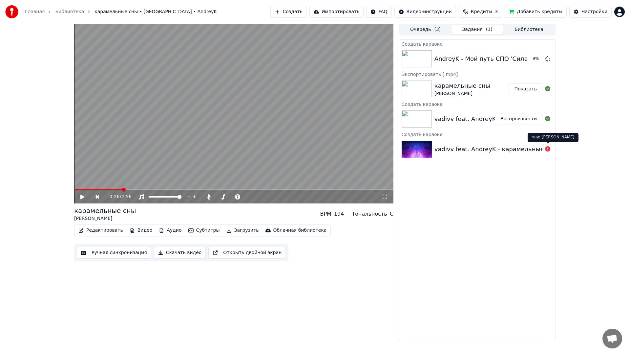
click at [496, 150] on icon at bounding box center [547, 148] width 5 height 5
click at [496, 56] on button "Воспроизвести" at bounding box center [519, 59] width 48 height 12
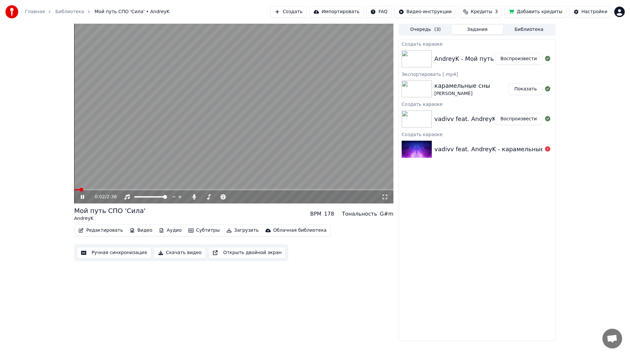
click at [382, 195] on icon at bounding box center [385, 196] width 7 height 5
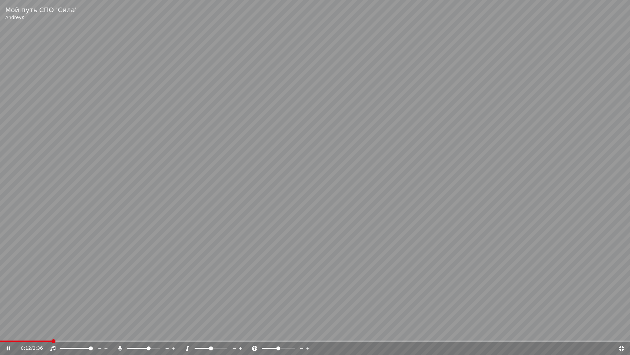
click at [149, 283] on span at bounding box center [149, 348] width 4 height 4
click at [144, 283] on span at bounding box center [144, 348] width 4 height 4
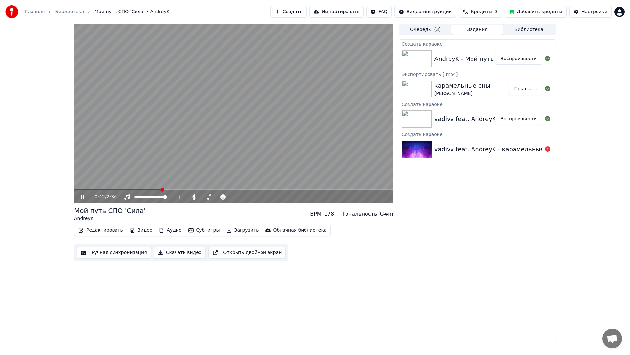
click at [173, 254] on button "Скачать видео" at bounding box center [180, 253] width 52 height 12
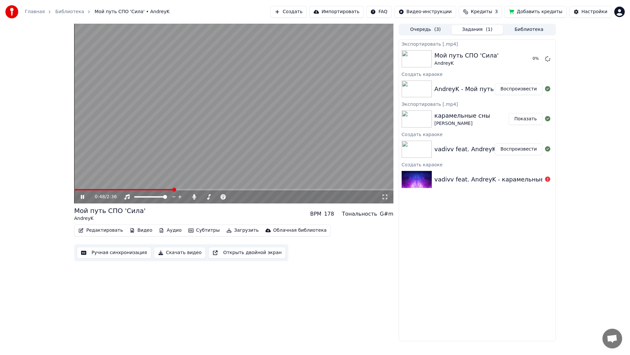
click at [386, 198] on icon at bounding box center [385, 196] width 7 height 5
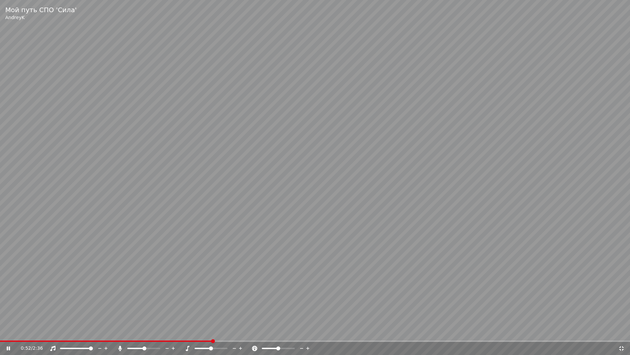
click at [212, 283] on span at bounding box center [211, 348] width 4 height 4
click at [209, 283] on span at bounding box center [211, 348] width 4 height 4
click at [218, 283] on span at bounding box center [218, 348] width 4 height 4
click at [283, 283] on span at bounding box center [281, 341] width 4 height 4
click at [213, 283] on div at bounding box center [217, 348] width 53 height 7
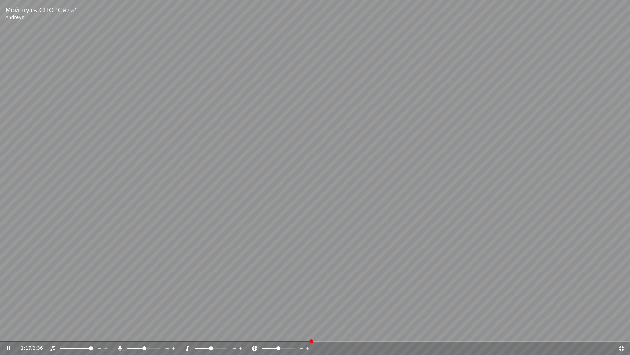
click at [210, 283] on span at bounding box center [211, 348] width 4 height 4
click at [212, 283] on span at bounding box center [211, 348] width 4 height 4
click at [277, 283] on span at bounding box center [277, 348] width 4 height 4
click at [211, 283] on span at bounding box center [211, 348] width 4 height 4
click at [496, 283] on span at bounding box center [315, 340] width 630 height 1
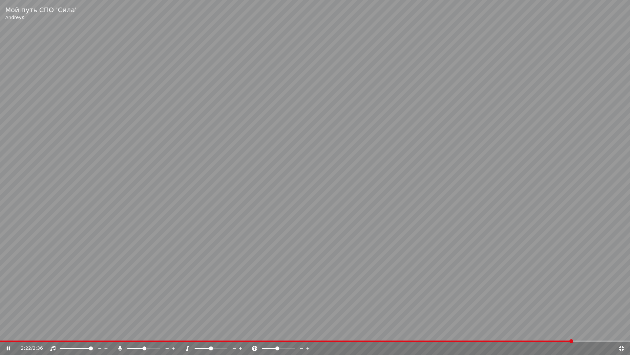
click at [496, 283] on video at bounding box center [315, 177] width 630 height 355
click at [496, 283] on span at bounding box center [315, 340] width 630 height 1
click at [496, 283] on video at bounding box center [315, 177] width 630 height 355
click at [496, 283] on icon at bounding box center [622, 347] width 7 height 5
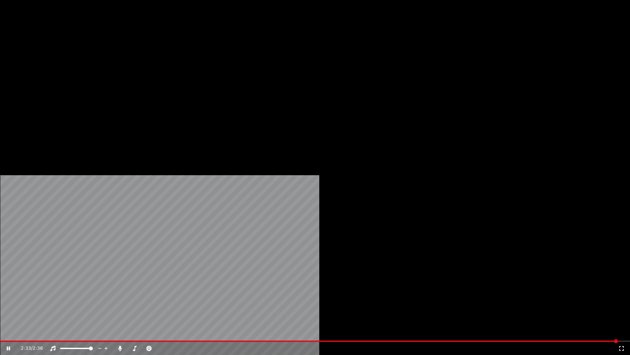
click at [91, 55] on button "Редактировать" at bounding box center [101, 50] width 50 height 9
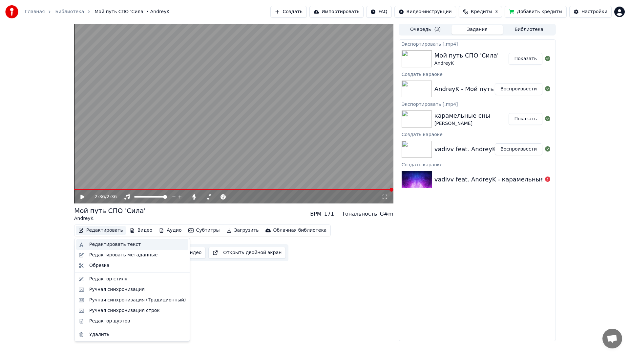
click at [106, 241] on div "Редактировать текст" at bounding box center [115, 244] width 52 height 7
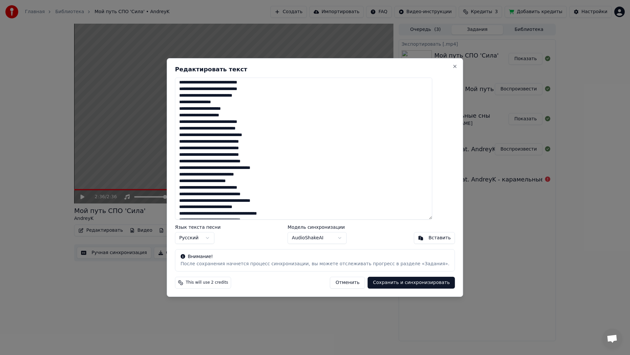
scroll to position [100, 0]
click at [340, 282] on button "Отменить" at bounding box center [347, 282] width 35 height 12
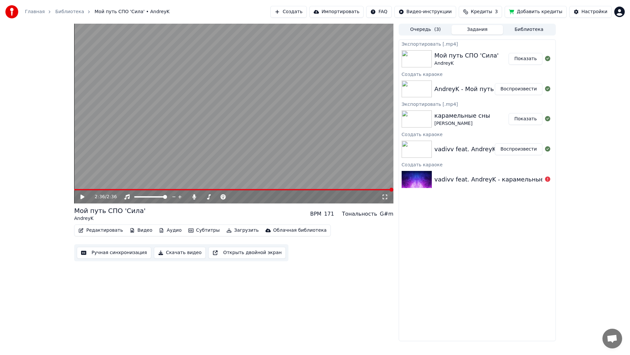
click at [243, 146] on video at bounding box center [233, 114] width 319 height 180
click at [210, 145] on video at bounding box center [233, 114] width 319 height 180
click at [382, 198] on icon at bounding box center [385, 196] width 7 height 5
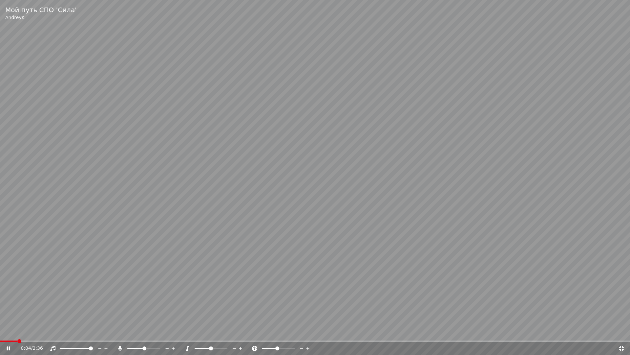
click at [104, 283] on span at bounding box center [315, 340] width 630 height 1
click at [139, 283] on video at bounding box center [315, 177] width 630 height 355
click at [140, 283] on video at bounding box center [315, 177] width 630 height 355
click at [399, 251] on video at bounding box center [315, 177] width 630 height 355
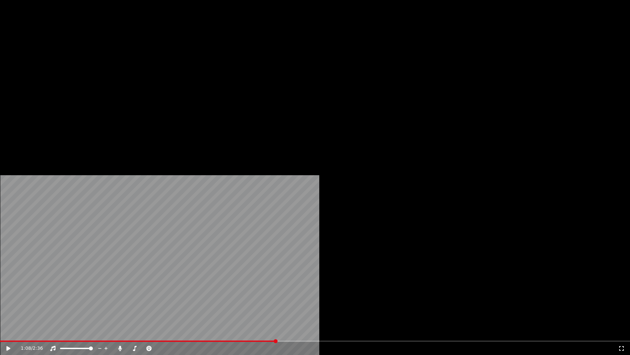
click at [93, 55] on button "Редактировать" at bounding box center [101, 50] width 50 height 9
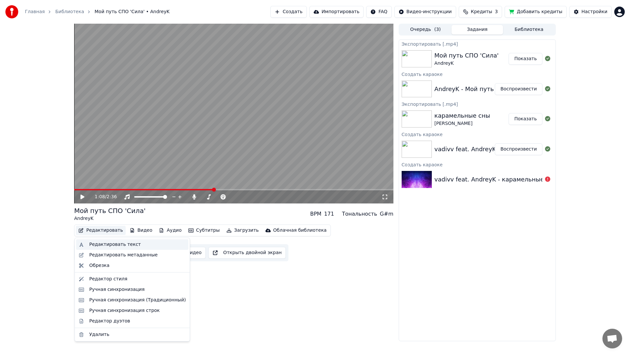
click at [114, 246] on div "Редактировать текст" at bounding box center [115, 244] width 52 height 7
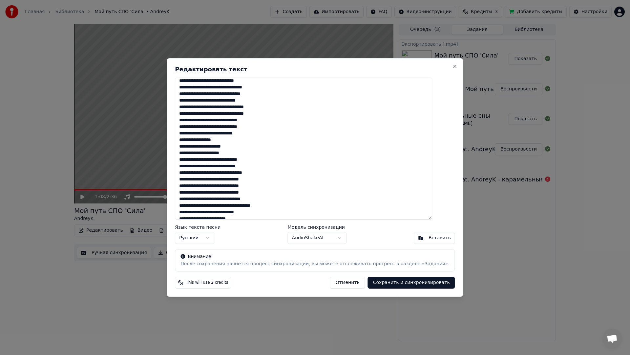
scroll to position [58, 0]
drag, startPoint x: 191, startPoint y: 130, endPoint x: 255, endPoint y: 149, distance: 66.7
click at [255, 149] on textarea at bounding box center [303, 148] width 257 height 142
click at [269, 152] on textarea at bounding box center [303, 148] width 257 height 142
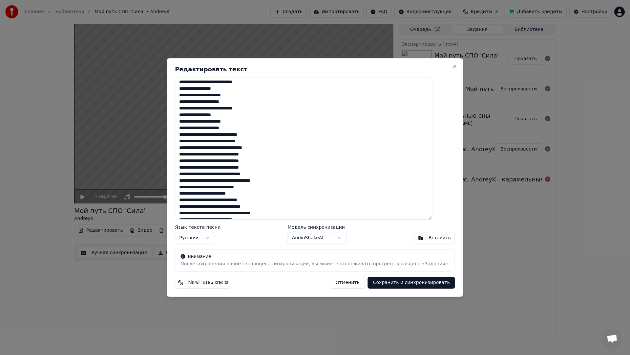
scroll to position [126, 0]
click at [349, 283] on button "Отменить" at bounding box center [347, 282] width 35 height 12
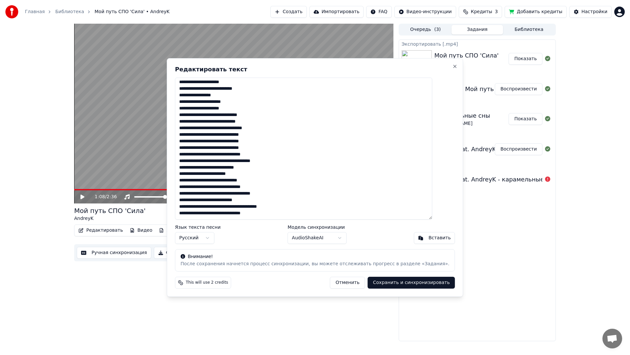
type textarea "**********"
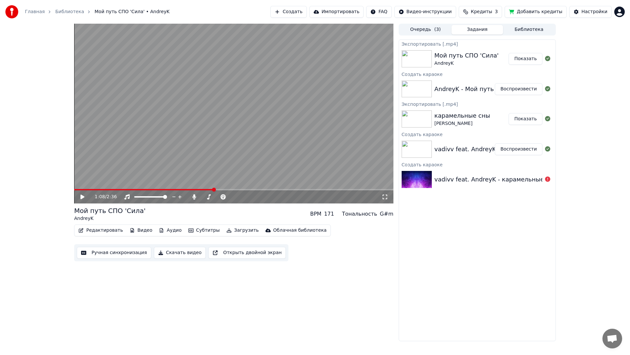
click at [273, 168] on video at bounding box center [233, 114] width 319 height 180
click at [382, 199] on icon at bounding box center [385, 196] width 7 height 5
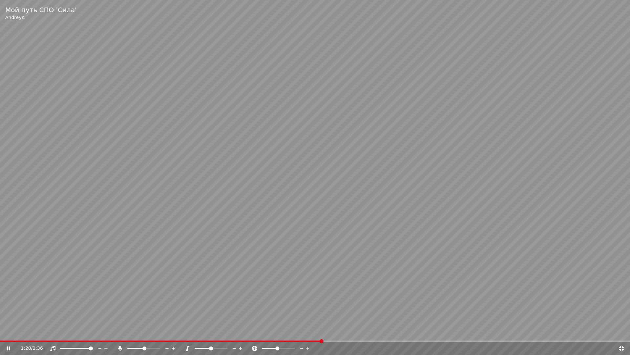
click at [405, 283] on video at bounding box center [315, 177] width 630 height 355
click at [407, 283] on span at bounding box center [315, 340] width 630 height 1
click at [430, 283] on video at bounding box center [315, 177] width 630 height 355
click at [496, 239] on video at bounding box center [315, 177] width 630 height 355
click at [456, 283] on video at bounding box center [315, 177] width 630 height 355
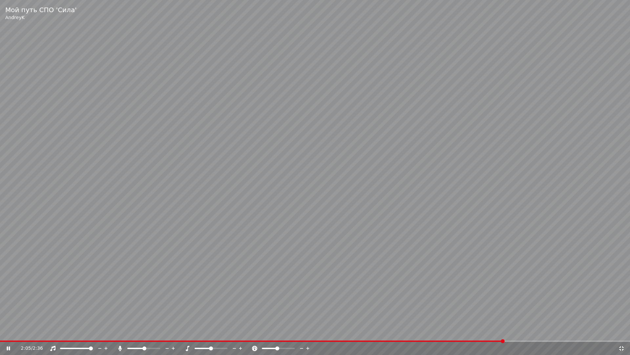
click at [496, 283] on video at bounding box center [315, 177] width 630 height 355
drag, startPoint x: 439, startPoint y: 338, endPoint x: 439, endPoint y: 341, distance: 3.3
click at [439, 283] on video at bounding box center [315, 177] width 630 height 355
click at [439, 283] on span at bounding box center [252, 340] width 505 height 1
click at [496, 274] on video at bounding box center [315, 177] width 630 height 355
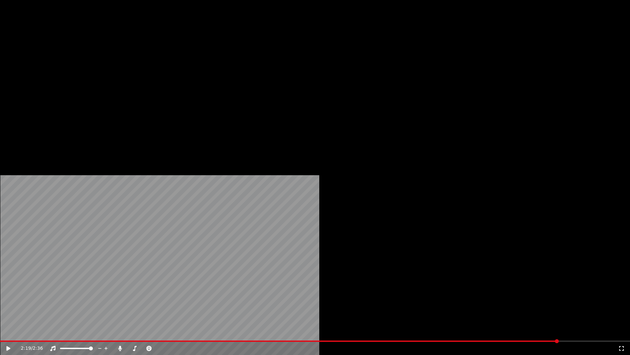
click at [115, 55] on button "Редактировать" at bounding box center [101, 50] width 50 height 9
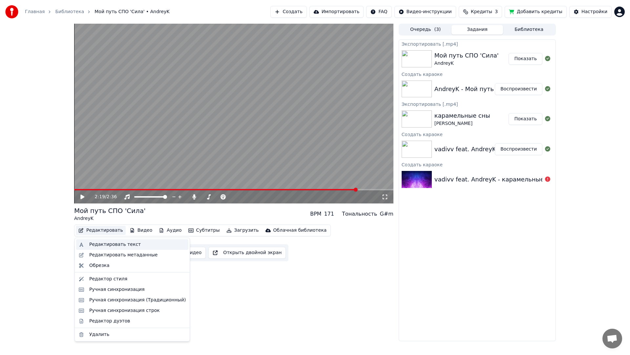
click at [111, 240] on div "Редактировать текст" at bounding box center [132, 244] width 112 height 11
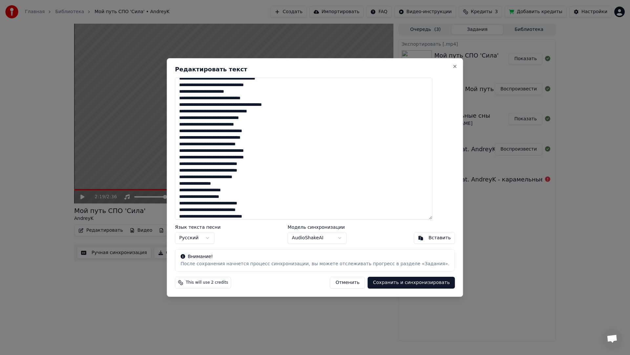
scroll to position [18, 0]
drag, startPoint x: 255, startPoint y: 189, endPoint x: 187, endPoint y: 173, distance: 69.4
click at [187, 173] on textarea at bounding box center [303, 148] width 257 height 142
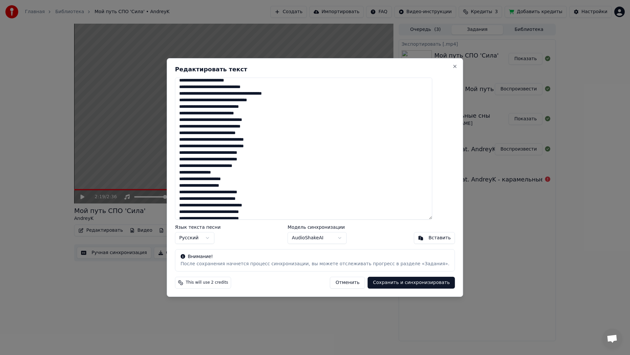
scroll to position [28, 0]
click at [268, 183] on textarea at bounding box center [303, 148] width 257 height 142
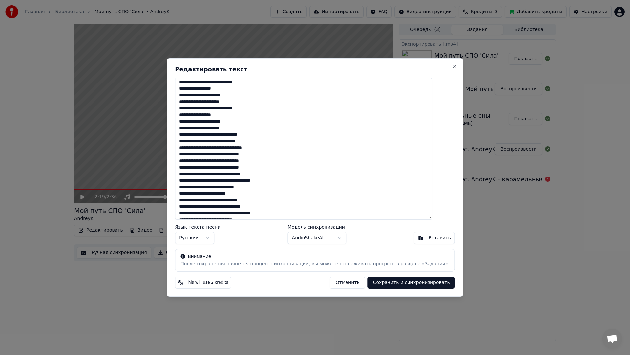
scroll to position [126, 0]
click at [288, 215] on textarea at bounding box center [303, 148] width 257 height 142
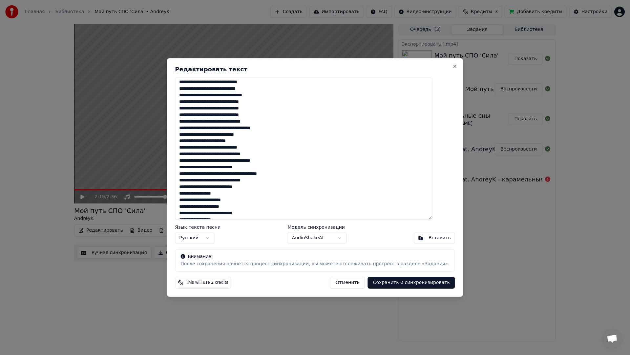
scroll to position [176, 0]
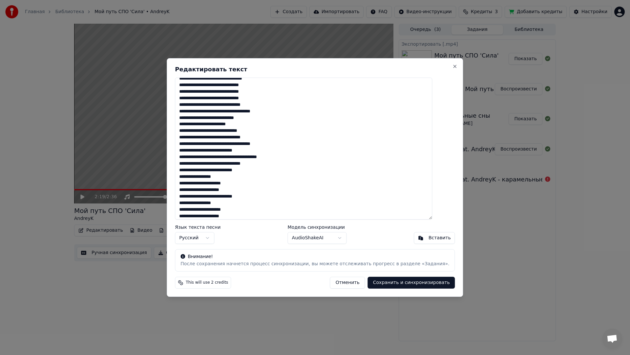
type textarea "**********"
click at [373, 283] on button "Сохранить и синхронизировать" at bounding box center [411, 282] width 87 height 12
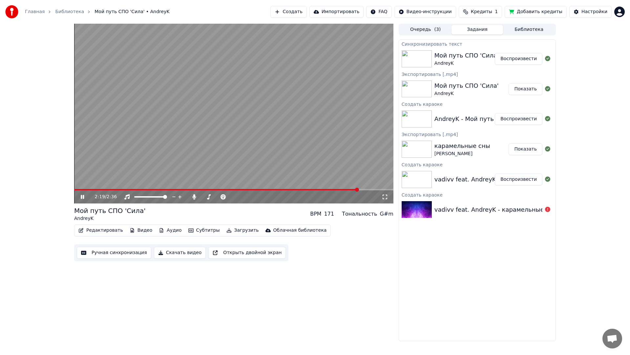
click at [316, 141] on video at bounding box center [233, 114] width 319 height 180
click at [319, 143] on video at bounding box center [233, 114] width 319 height 180
click at [92, 189] on span at bounding box center [233, 189] width 319 height 1
click at [91, 184] on video at bounding box center [233, 114] width 319 height 180
click at [99, 167] on video at bounding box center [233, 114] width 319 height 180
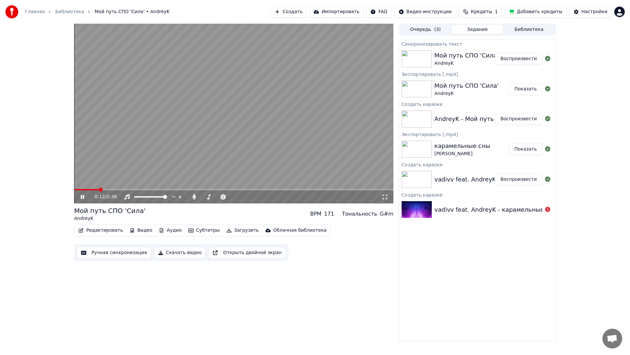
click at [386, 199] on icon at bounding box center [385, 196] width 5 height 5
click at [177, 257] on button "Скачать видео" at bounding box center [180, 253] width 52 height 12
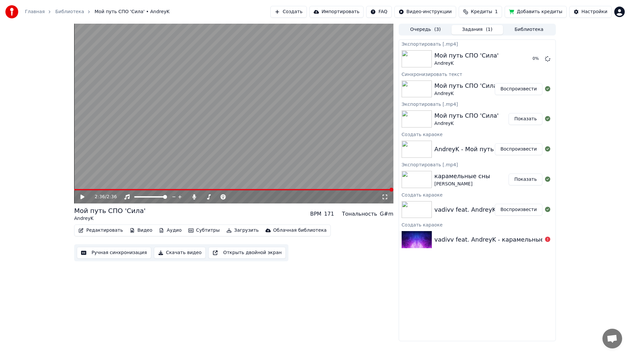
click at [496, 121] on button "Показать" at bounding box center [526, 119] width 34 height 12
click at [496, 11] on button "Добавить кредиты" at bounding box center [536, 12] width 62 height 12
